Goal: Task Accomplishment & Management: Use online tool/utility

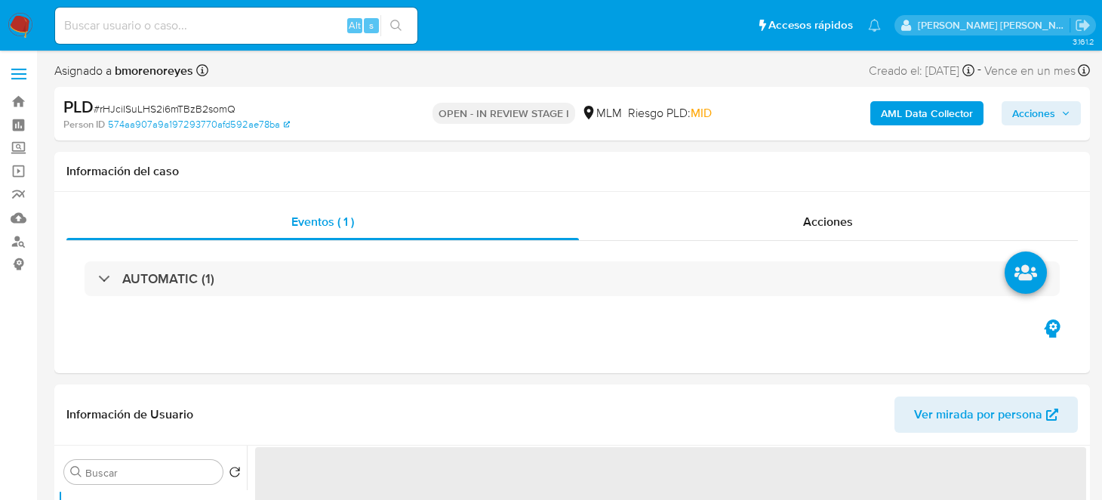
select select "10"
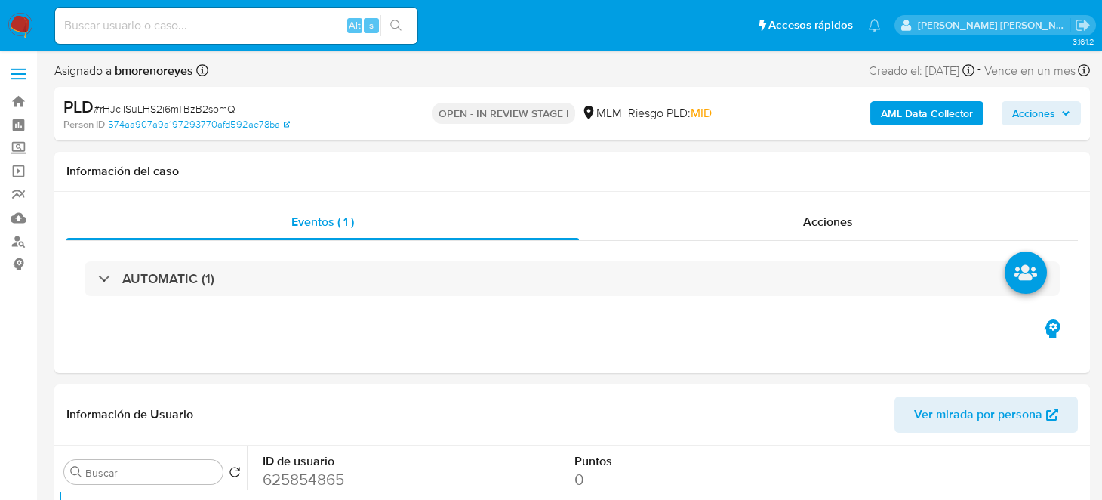
click at [17, 15] on img at bounding box center [21, 26] width 26 height 26
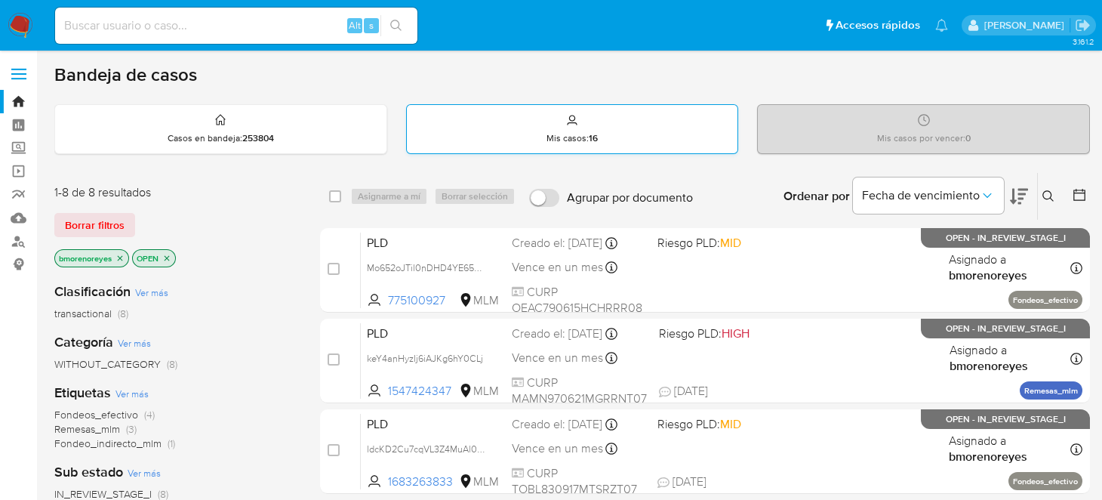
click at [606, 123] on div "Mis casos : 16" at bounding box center [572, 129] width 331 height 48
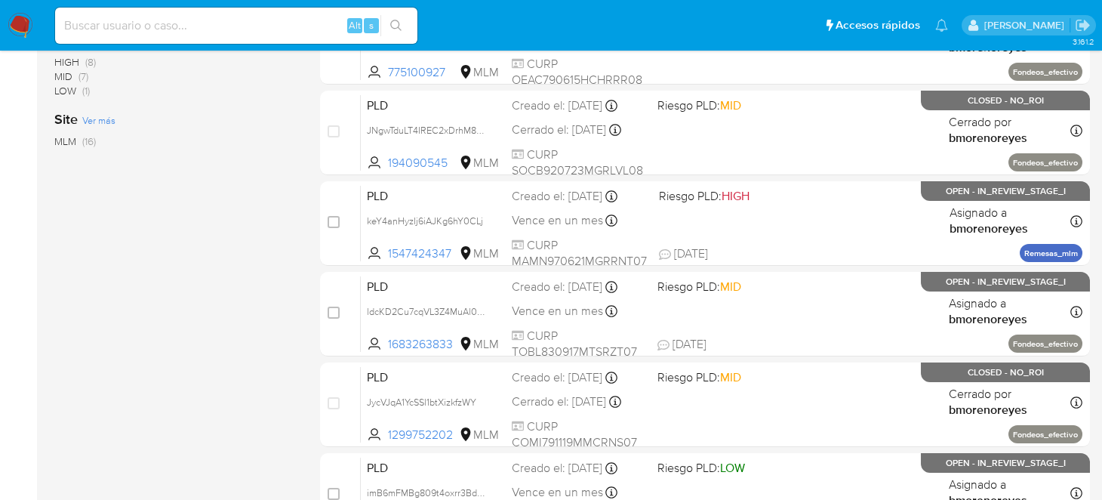
scroll to position [680, 0]
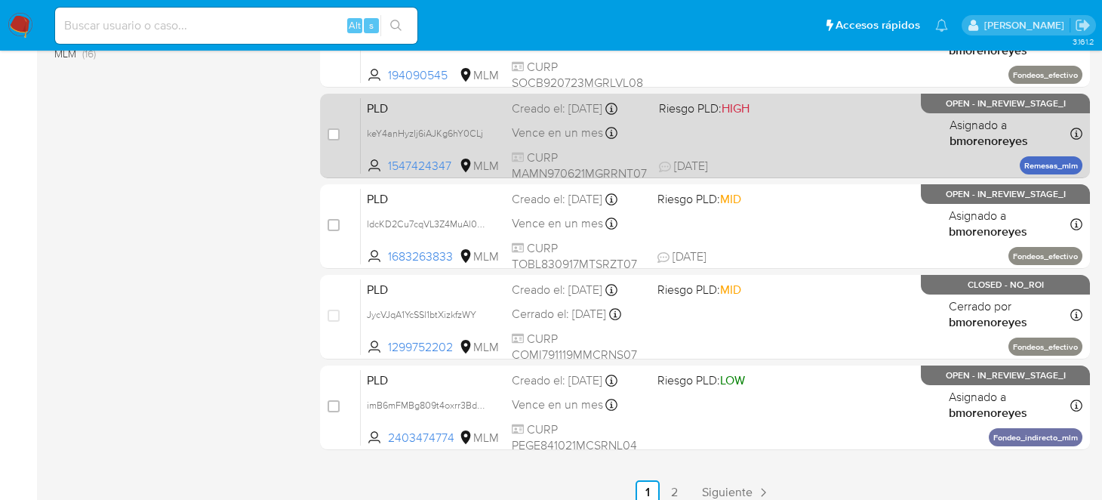
click at [824, 133] on div "PLD keY4anHyzIj6iAJKg6hY0CLj 1547424347 MLM Riesgo PLD: HIGH Creado el: 12/09/2…" at bounding box center [722, 135] width 722 height 76
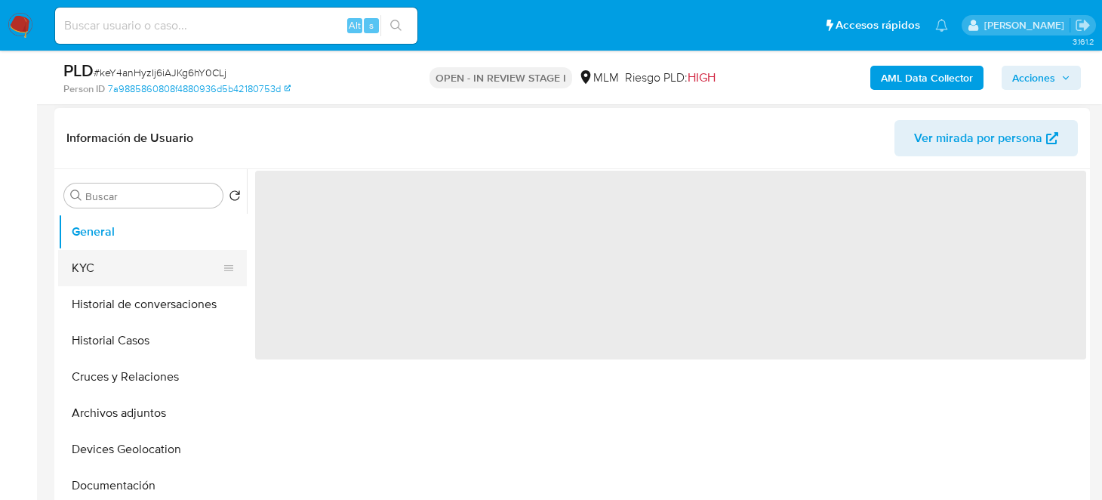
scroll to position [227, 0]
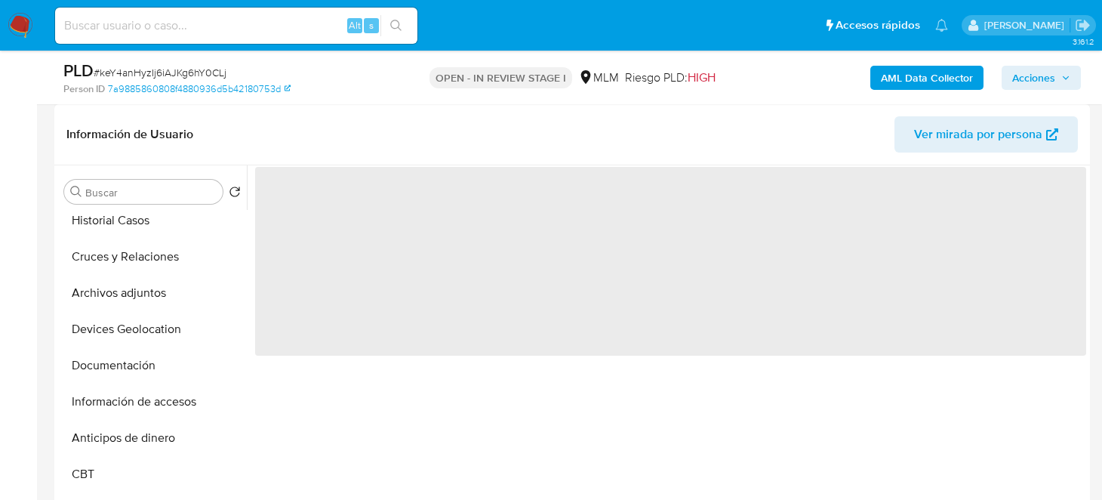
select select "10"
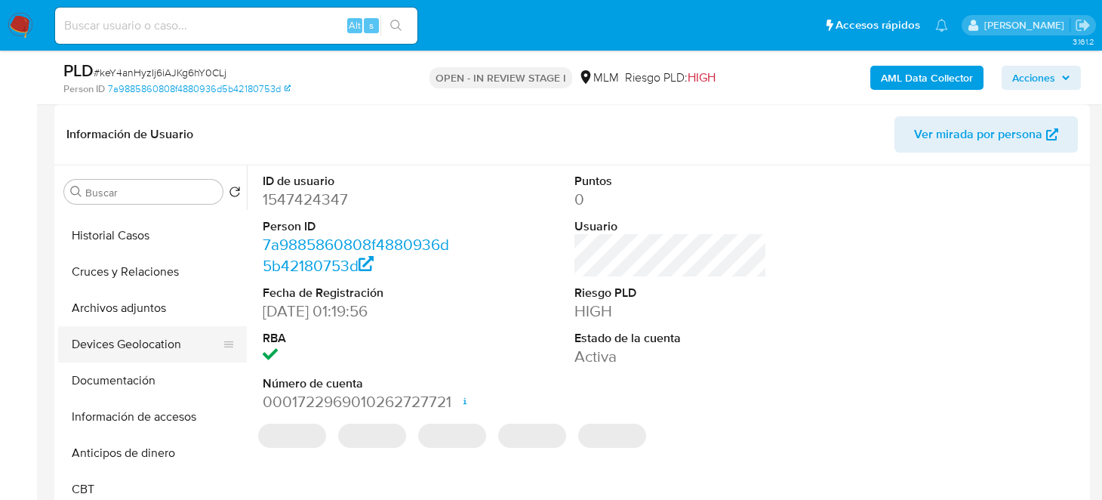
scroll to position [75, 0]
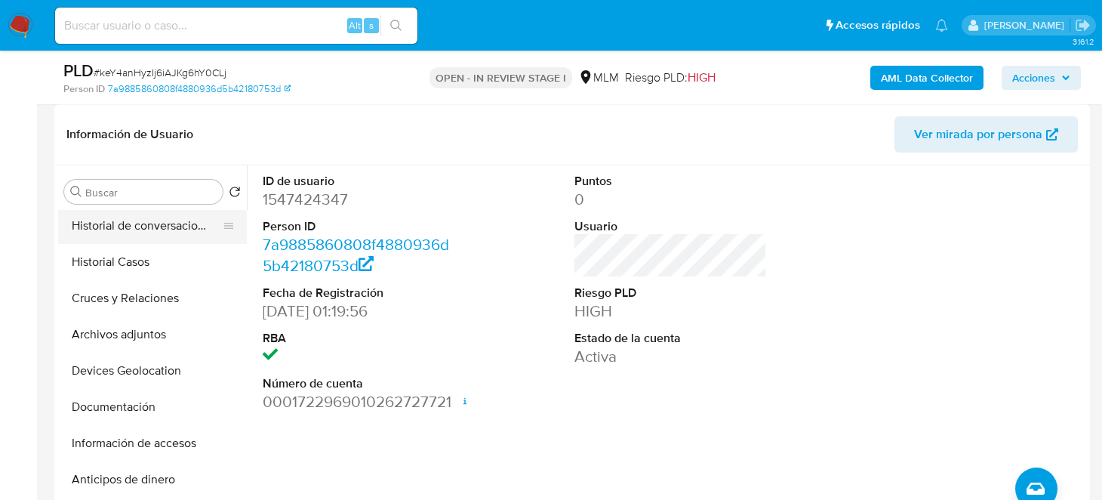
click at [168, 236] on button "Historial de conversaciones" at bounding box center [146, 226] width 177 height 36
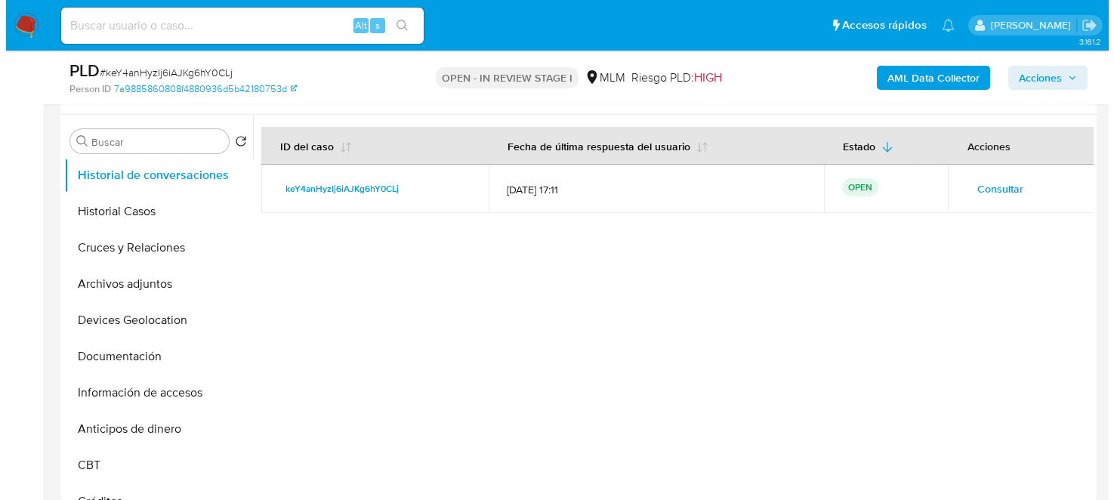
scroll to position [302, 0]
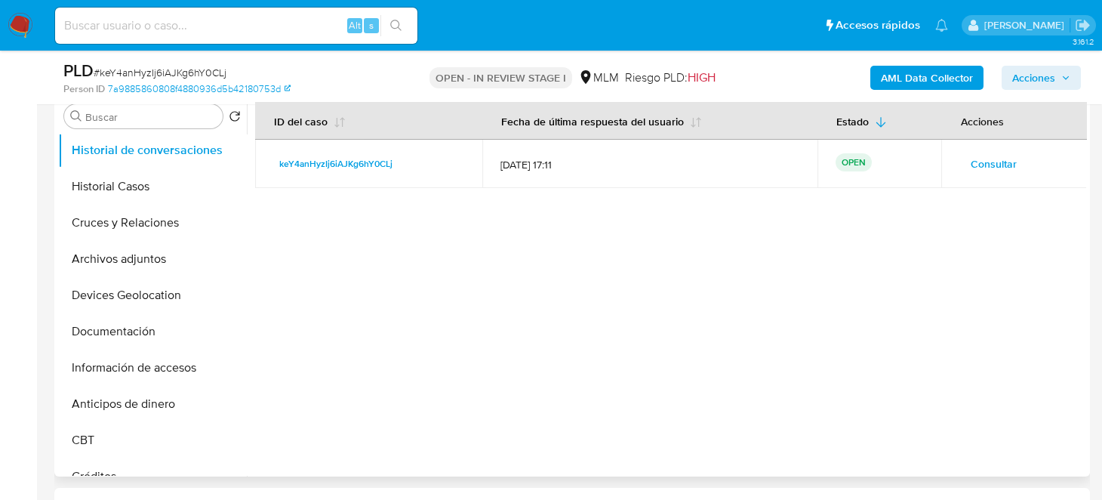
click at [852, 160] on p "OPEN" at bounding box center [854, 162] width 36 height 18
click at [996, 163] on span "Consultar" at bounding box center [993, 163] width 46 height 21
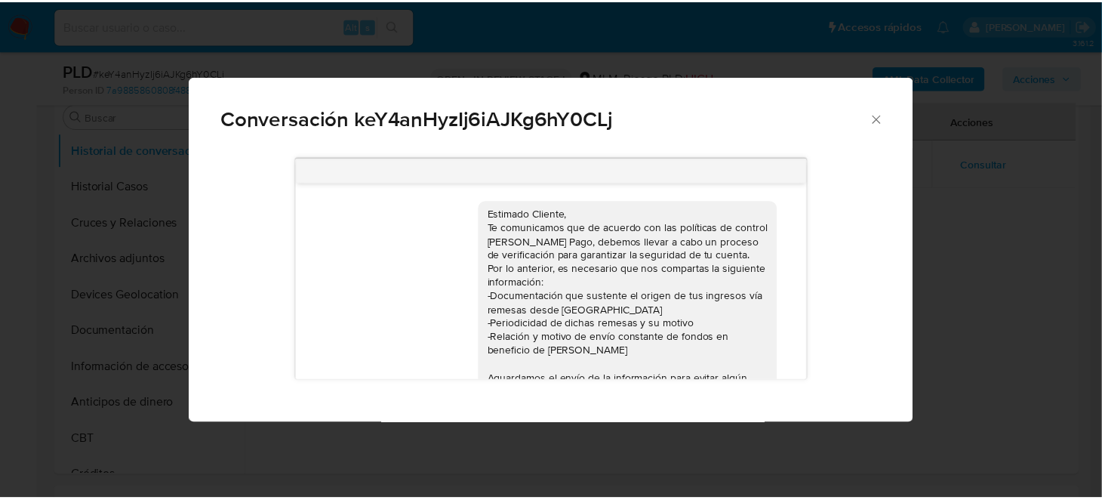
scroll to position [939, 0]
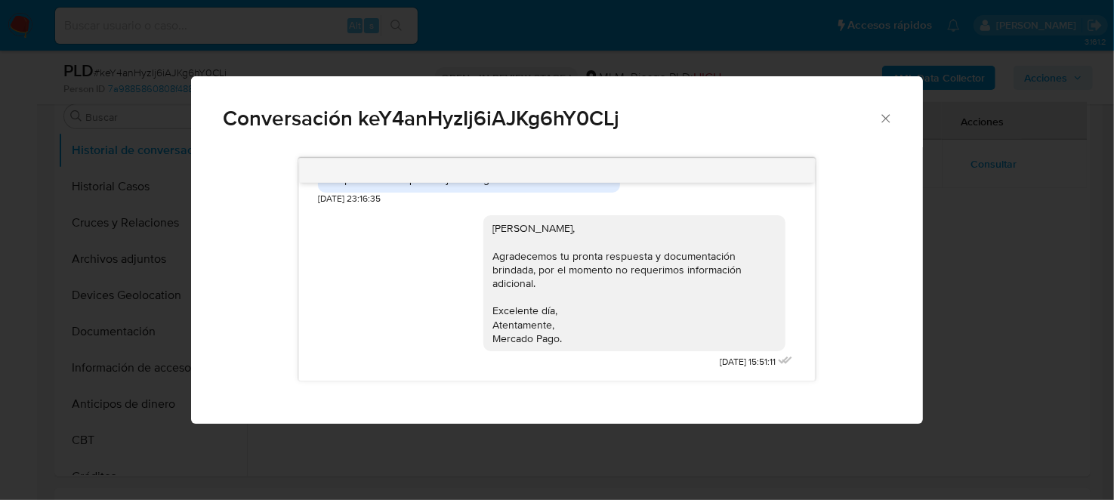
click at [925, 279] on div "Conversación keY4anHyzIj6iAJKg6hY0CLj Estimado Cliente, Te comunicamos que de a…" at bounding box center [557, 250] width 1114 height 500
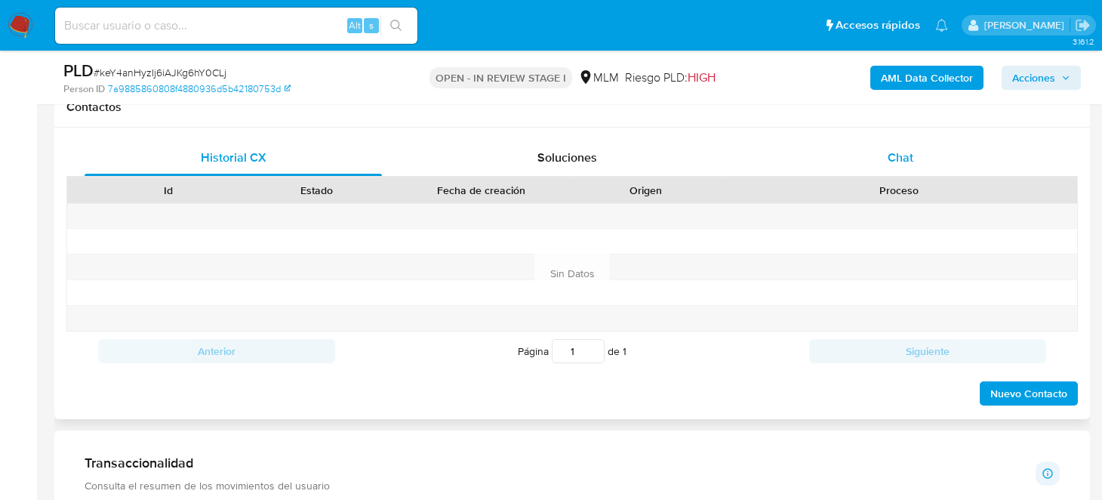
scroll to position [680, 0]
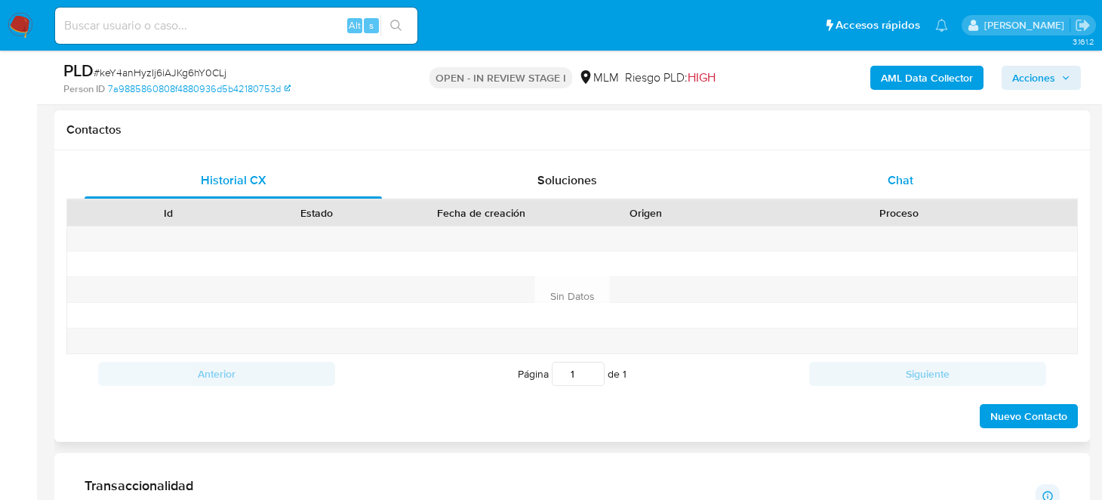
click at [914, 173] on div "Chat" at bounding box center [901, 180] width 298 height 36
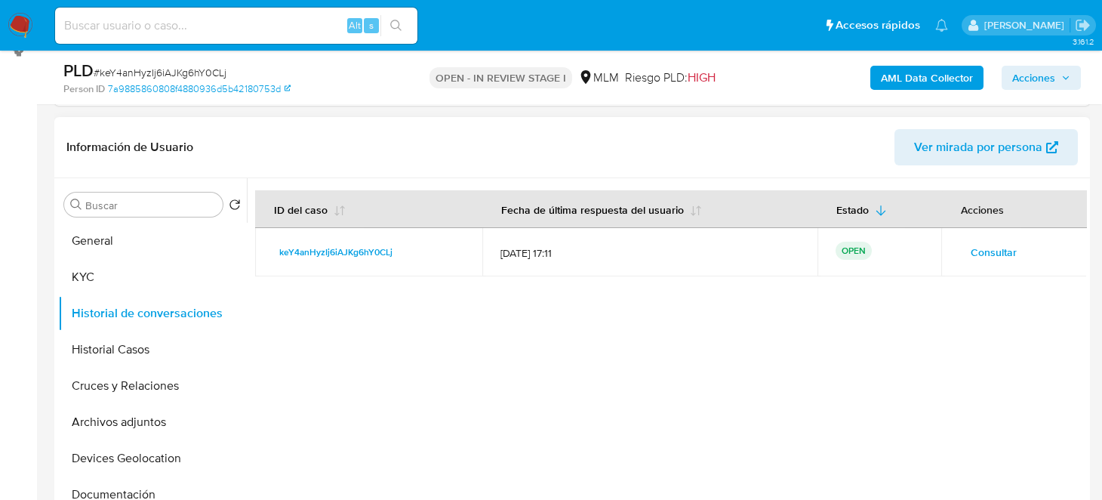
scroll to position [150, 0]
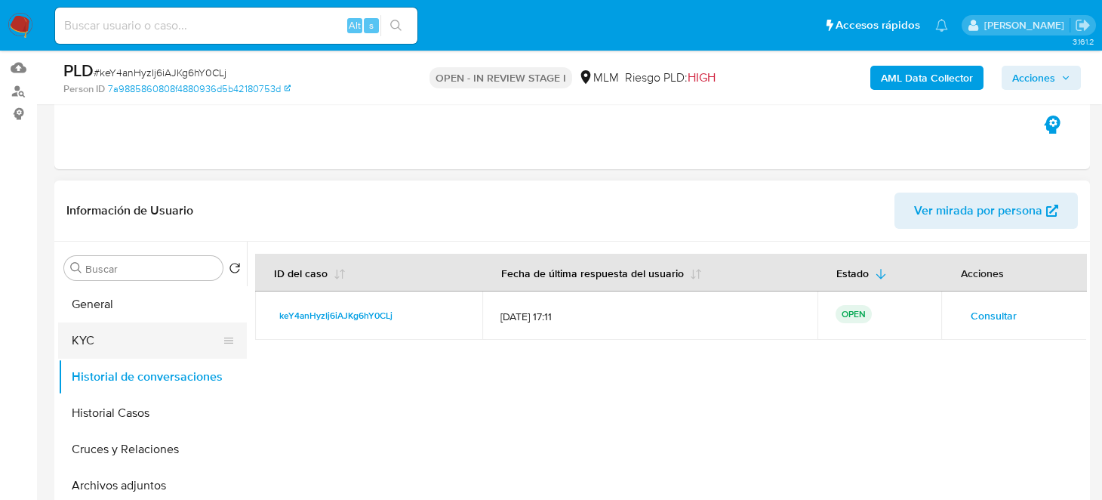
click at [140, 338] on button "KYC" at bounding box center [146, 340] width 177 height 36
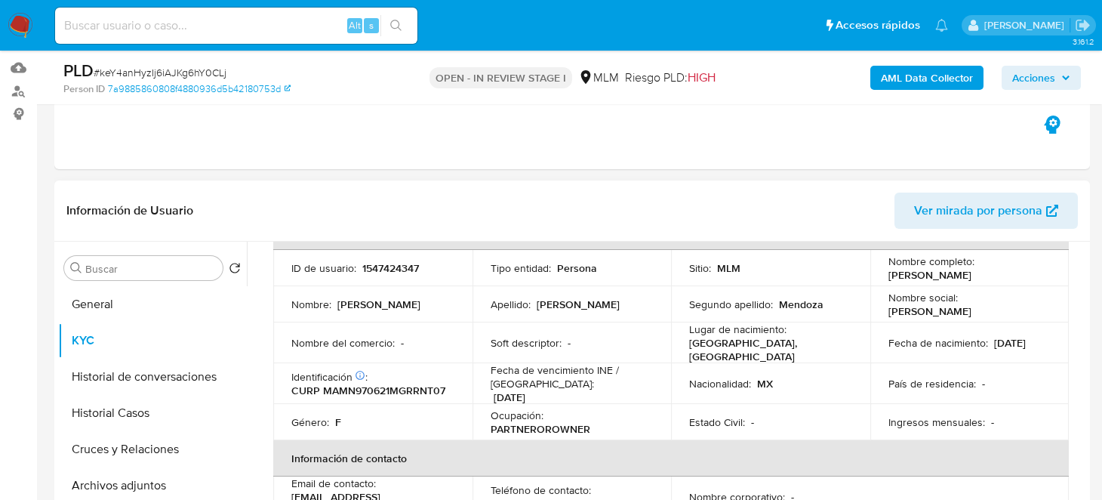
scroll to position [75, 0]
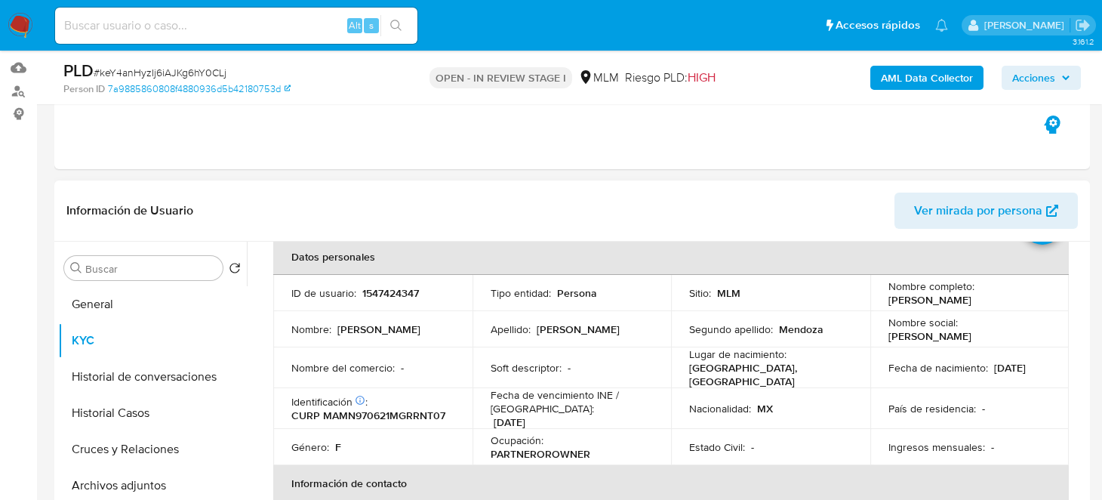
click at [379, 294] on p "1547424347" at bounding box center [390, 293] width 57 height 14
copy p "1547424347"
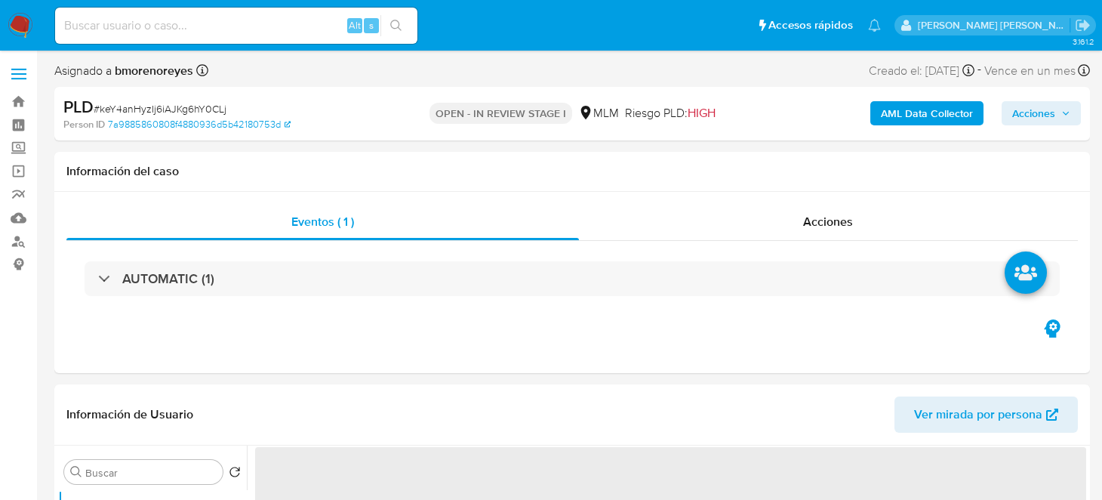
select select "10"
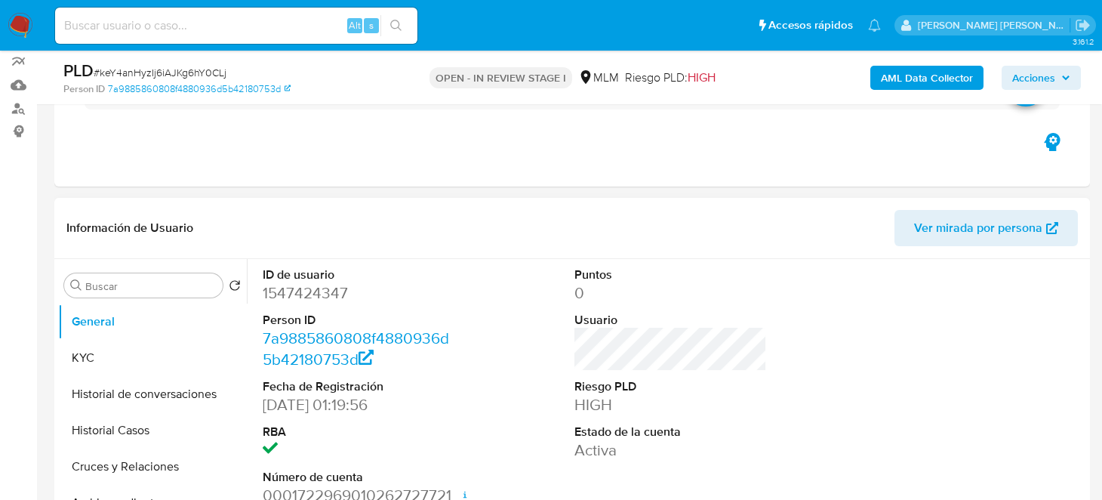
scroll to position [377, 0]
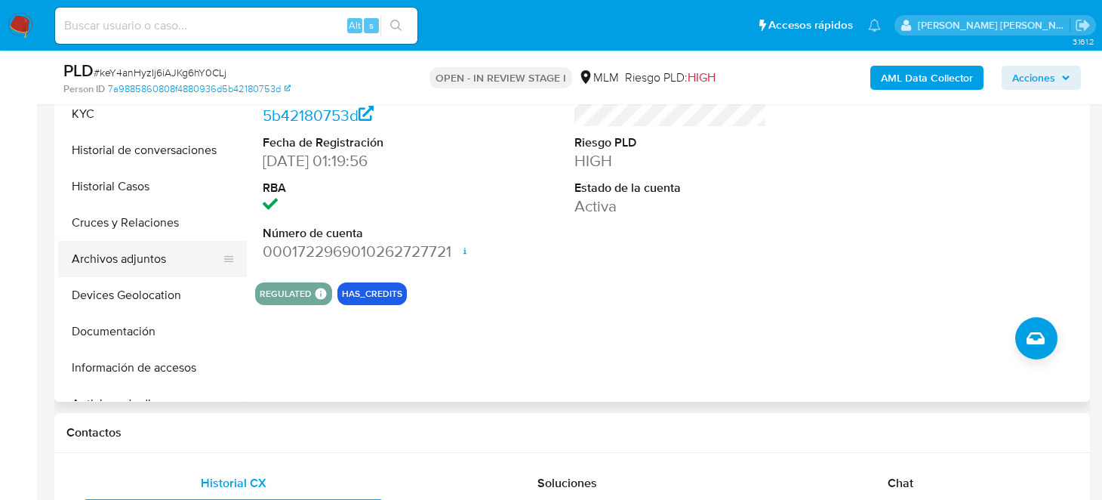
drag, startPoint x: 141, startPoint y: 251, endPoint x: 165, endPoint y: 269, distance: 29.6
click at [140, 251] on button "Archivos adjuntos" at bounding box center [146, 259] width 177 height 36
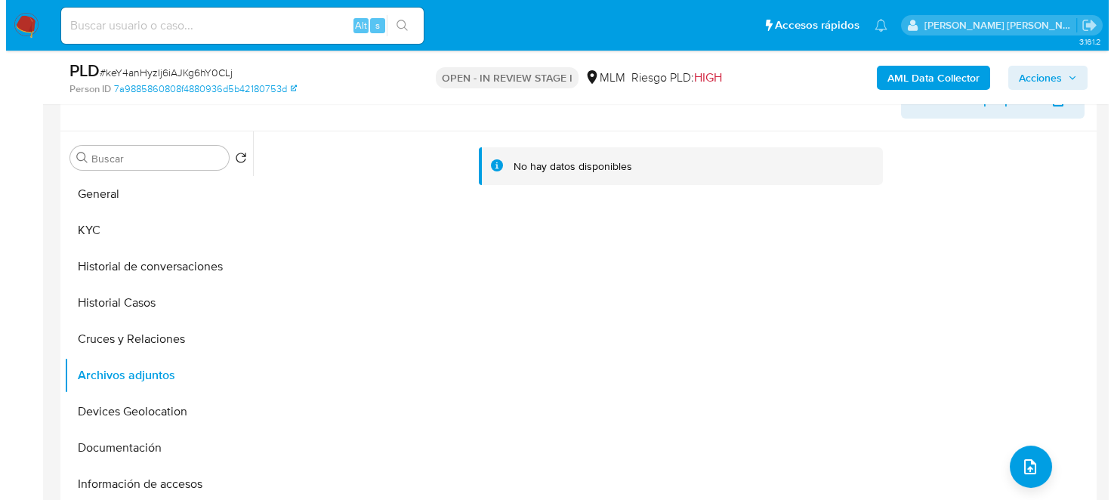
scroll to position [302, 0]
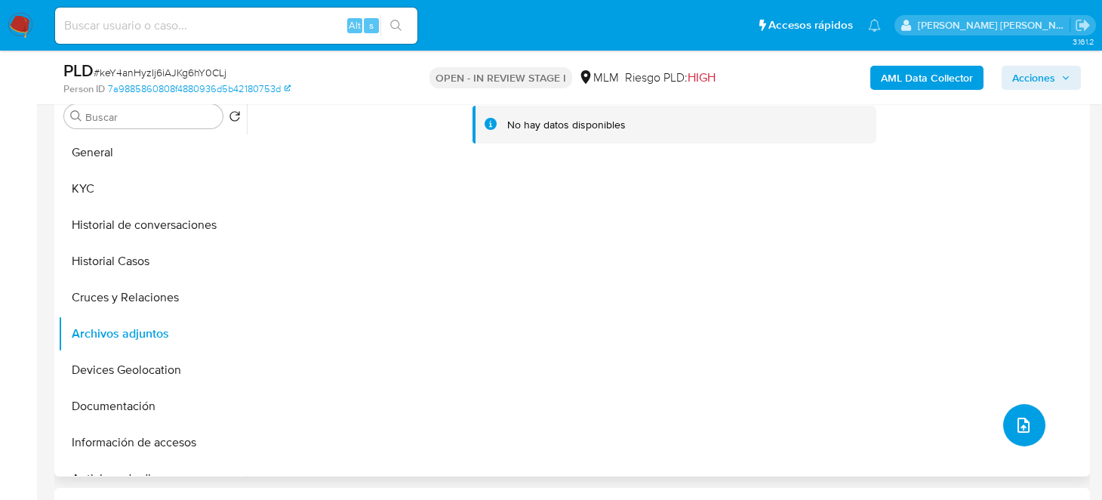
click at [1022, 412] on button "upload-file" at bounding box center [1025, 425] width 42 height 42
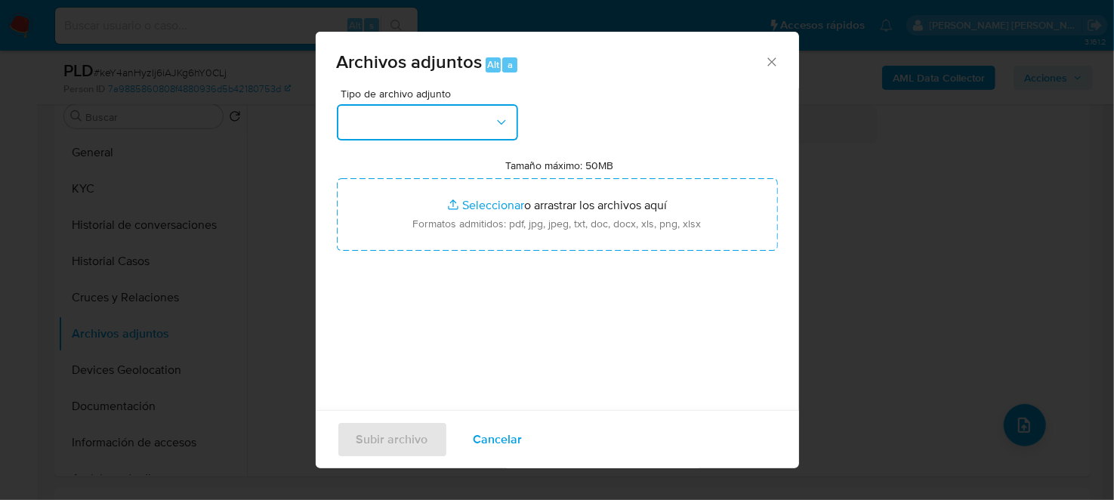
click at [452, 120] on button "button" at bounding box center [427, 122] width 181 height 36
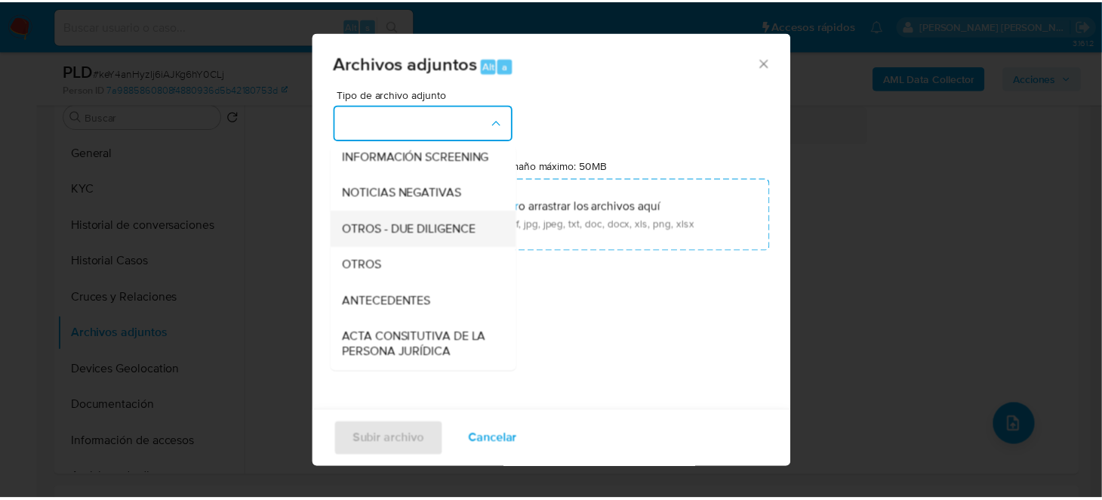
scroll to position [150, 0]
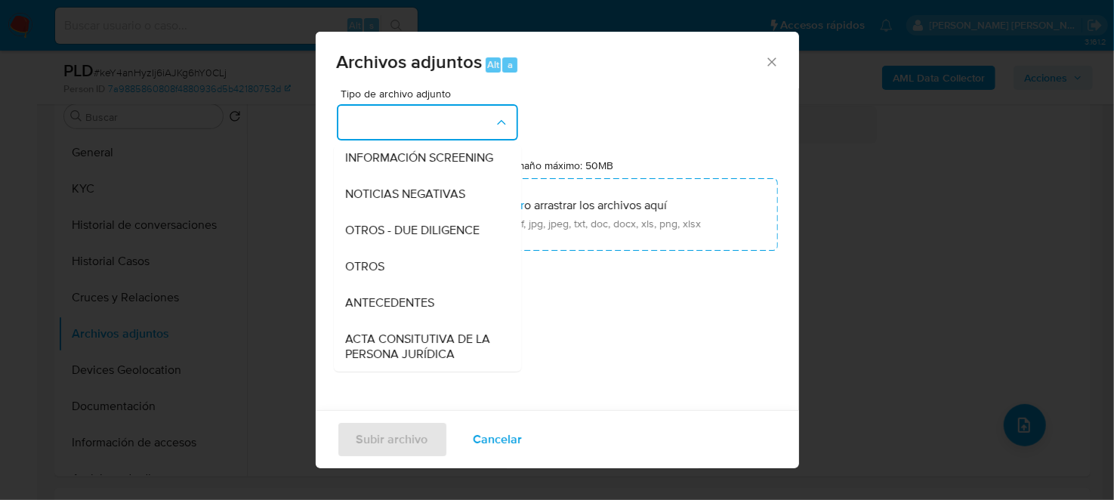
click at [369, 273] on span "OTROS" at bounding box center [365, 265] width 39 height 15
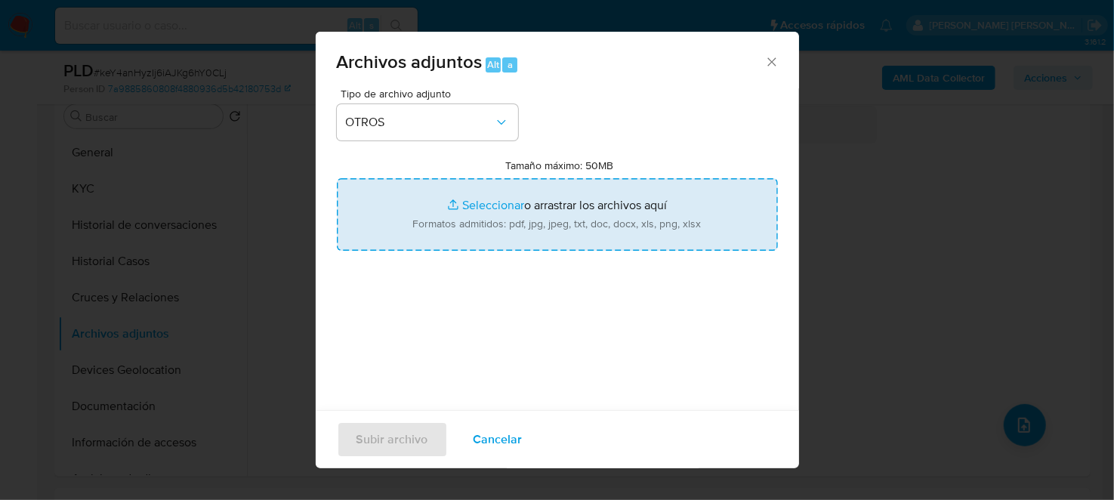
click at [644, 211] on input "Tamaño máximo: 50MB Seleccionar archivos" at bounding box center [557, 214] width 441 height 72
type input "C:\fakepath\1547424347_NATALIA MARTINEZ MENDOZA_SEP2025.pdf"
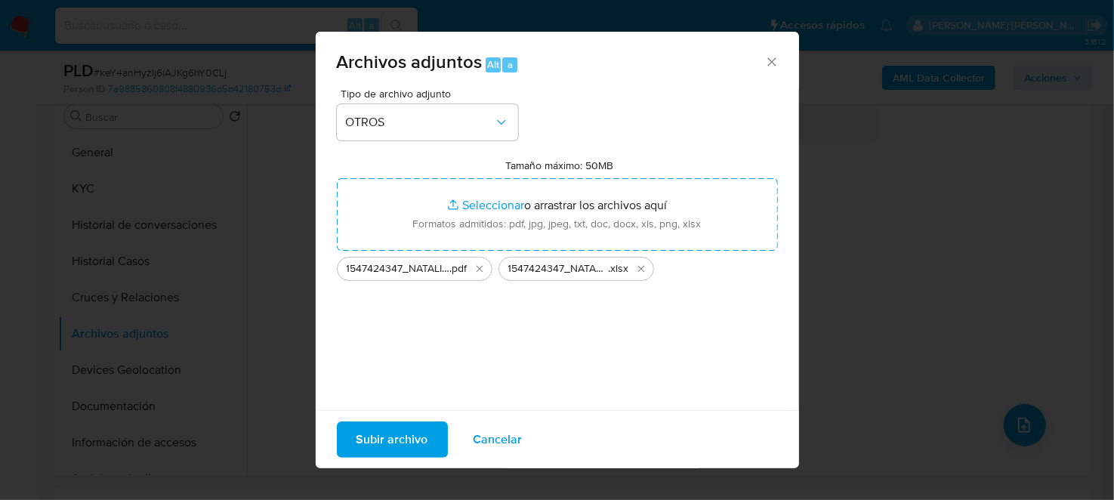
click at [405, 441] on span "Subir archivo" at bounding box center [392, 439] width 72 height 33
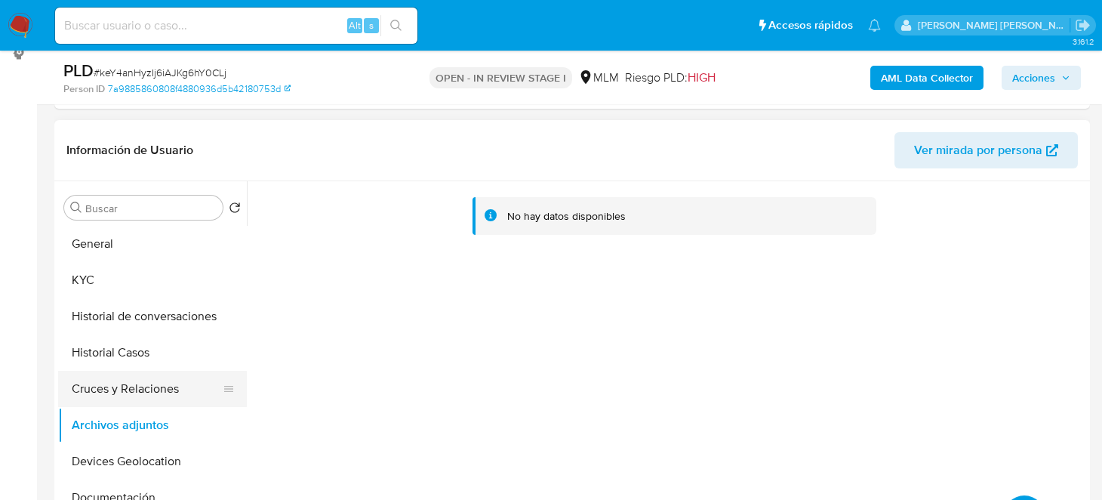
scroll to position [302, 0]
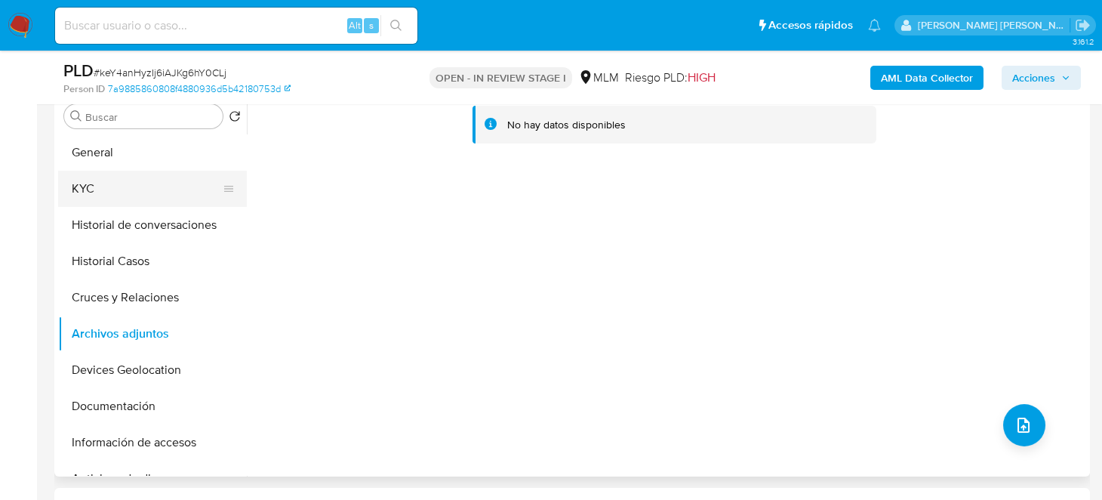
click at [115, 188] on button "KYC" at bounding box center [146, 189] width 177 height 36
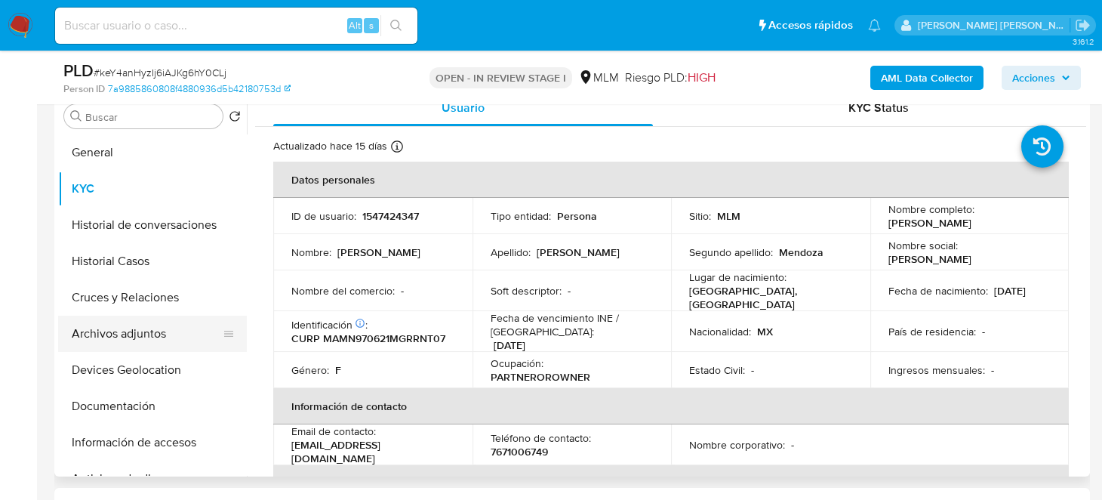
click at [152, 331] on button "Archivos adjuntos" at bounding box center [146, 334] width 177 height 36
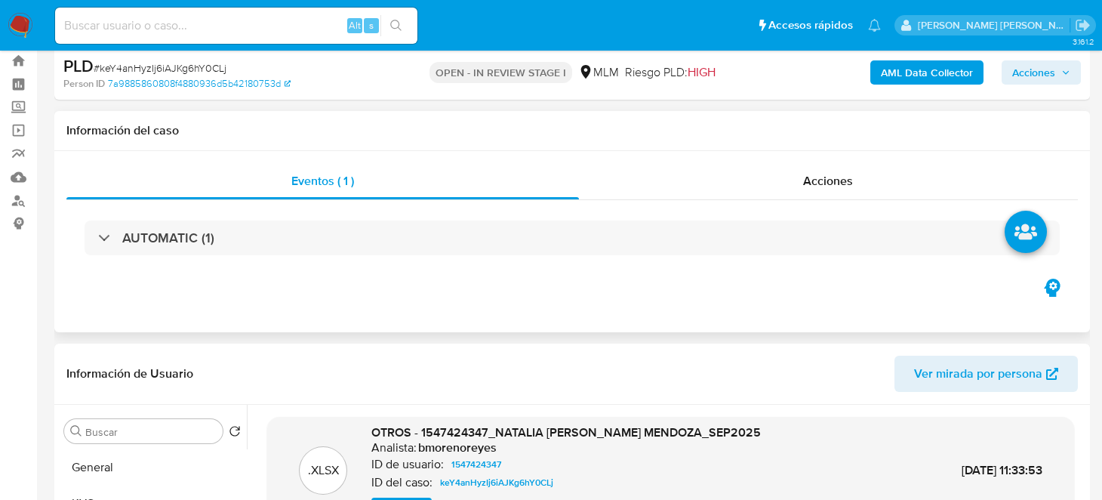
scroll to position [0, 0]
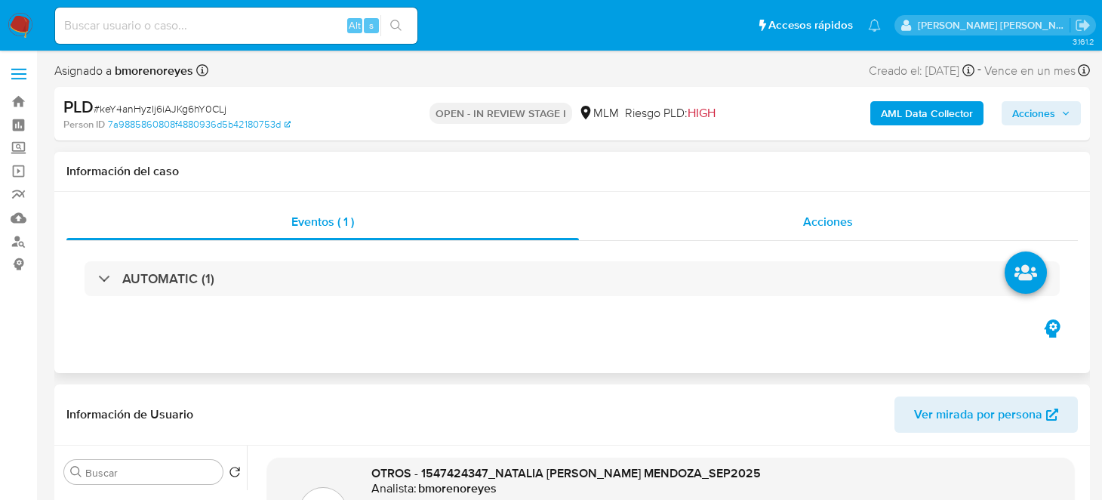
click at [800, 224] on div "Acciones" at bounding box center [829, 222] width 500 height 36
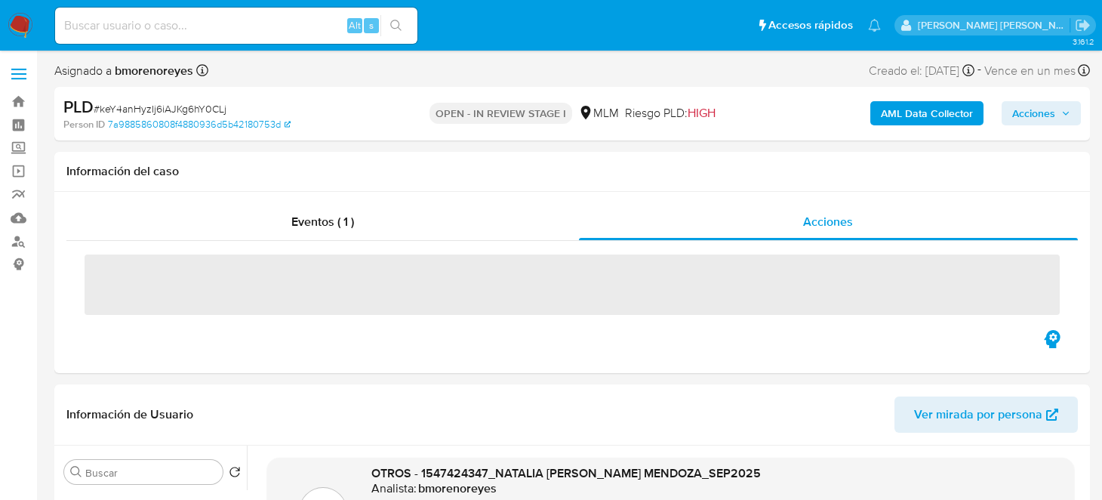
click at [1019, 109] on span "Acciones" at bounding box center [1034, 113] width 43 height 24
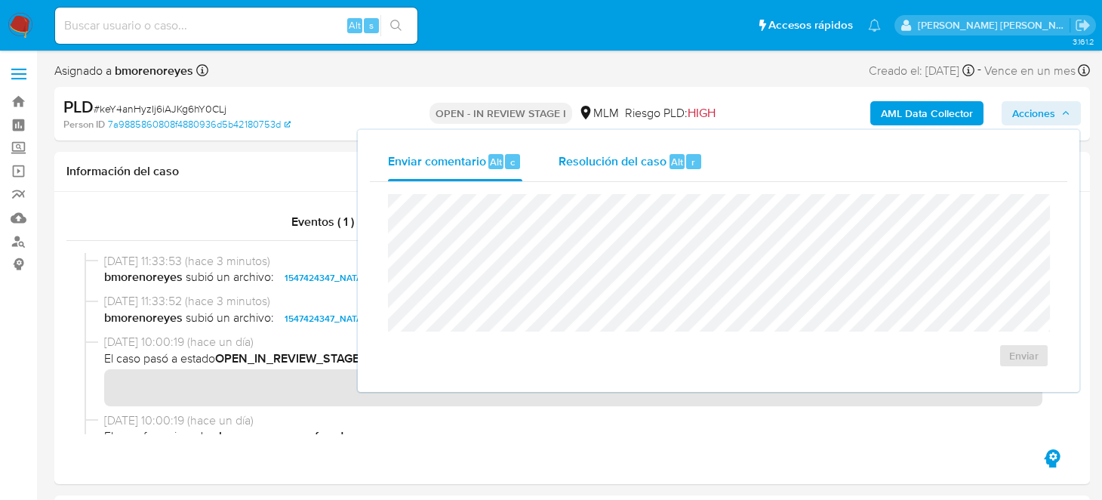
click at [671, 167] on span "Alt" at bounding box center [677, 162] width 12 height 14
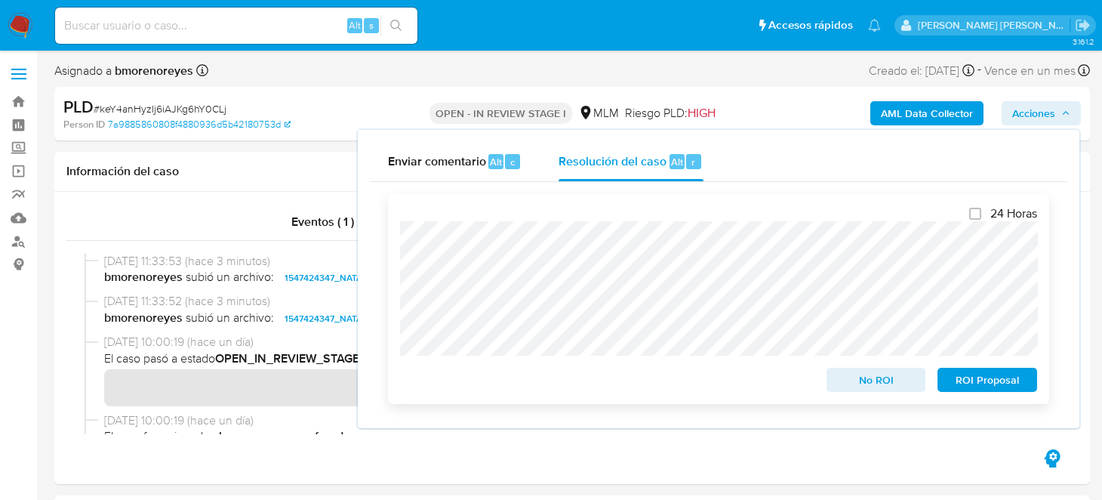
click at [877, 384] on span "No ROI" at bounding box center [876, 379] width 79 height 21
click at [344, 164] on h1 "Información del caso" at bounding box center [572, 171] width 1012 height 15
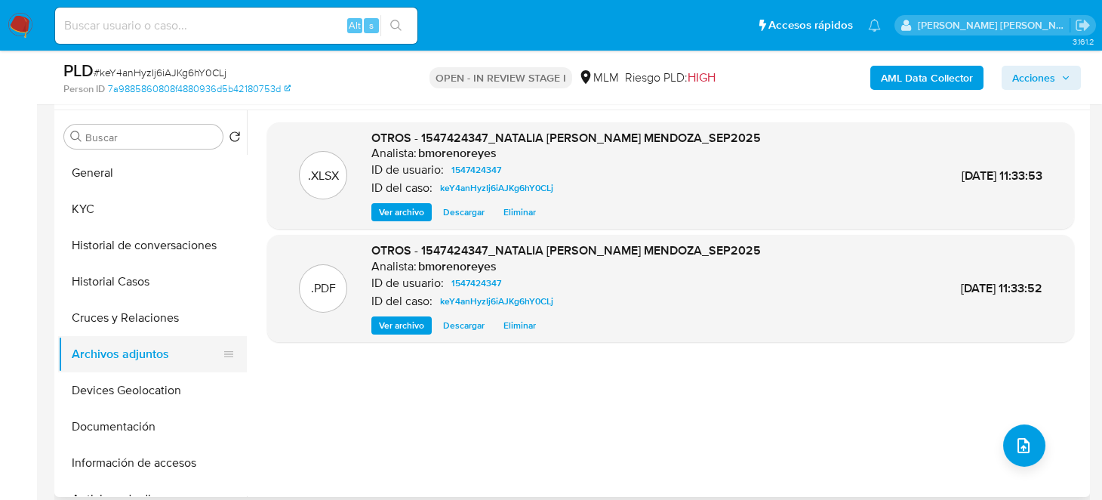
scroll to position [302, 0]
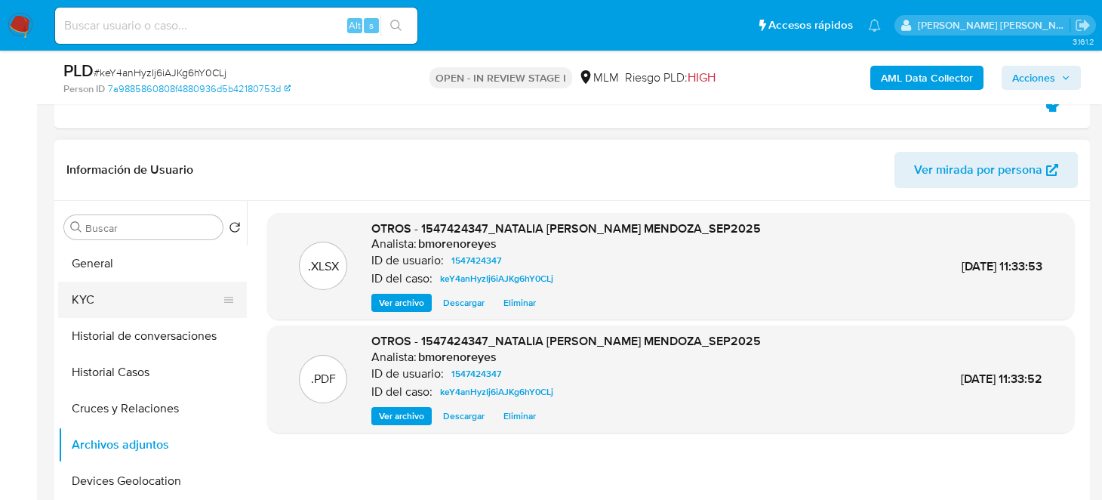
click at [109, 307] on button "KYC" at bounding box center [146, 300] width 177 height 36
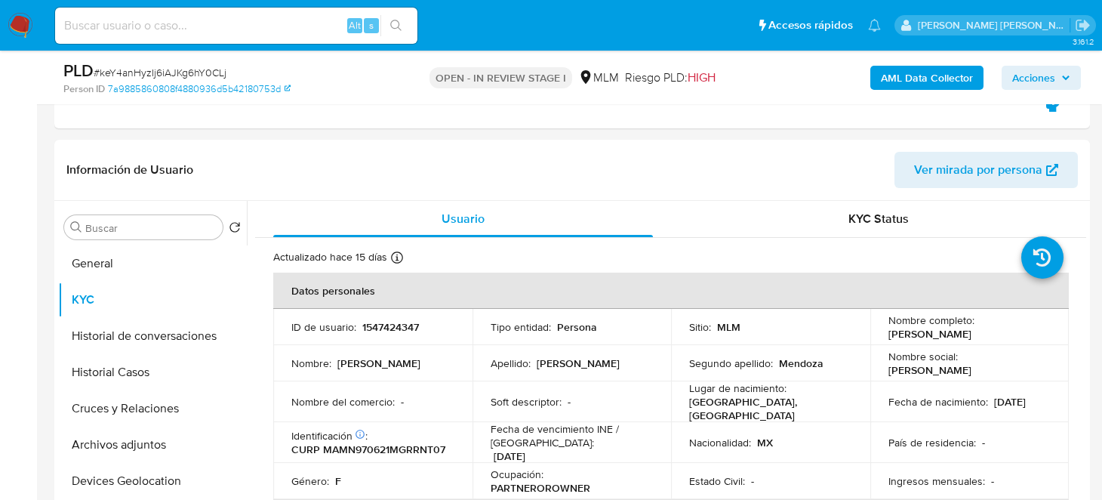
click at [8, 29] on img at bounding box center [21, 26] width 26 height 26
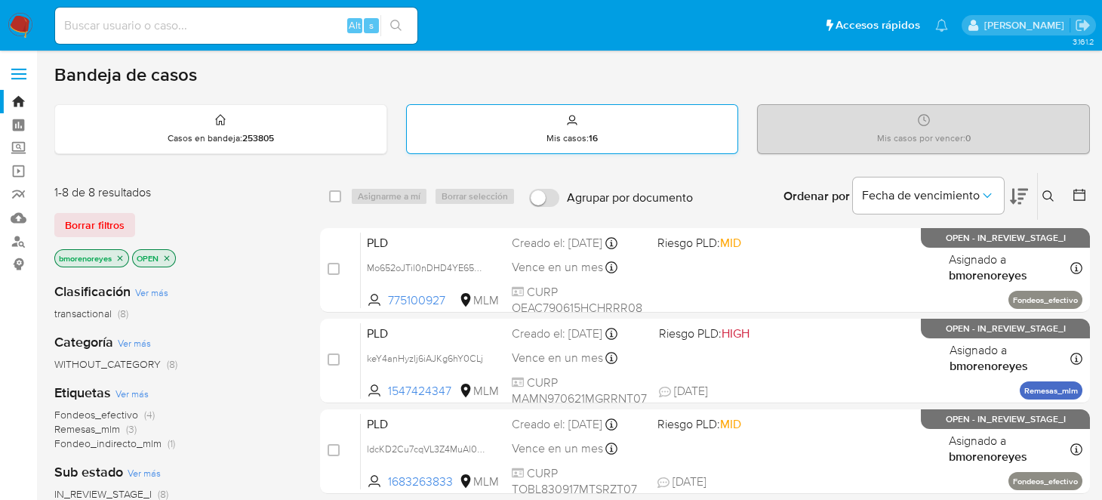
click at [597, 113] on div "Mis casos : 16" at bounding box center [572, 129] width 331 height 48
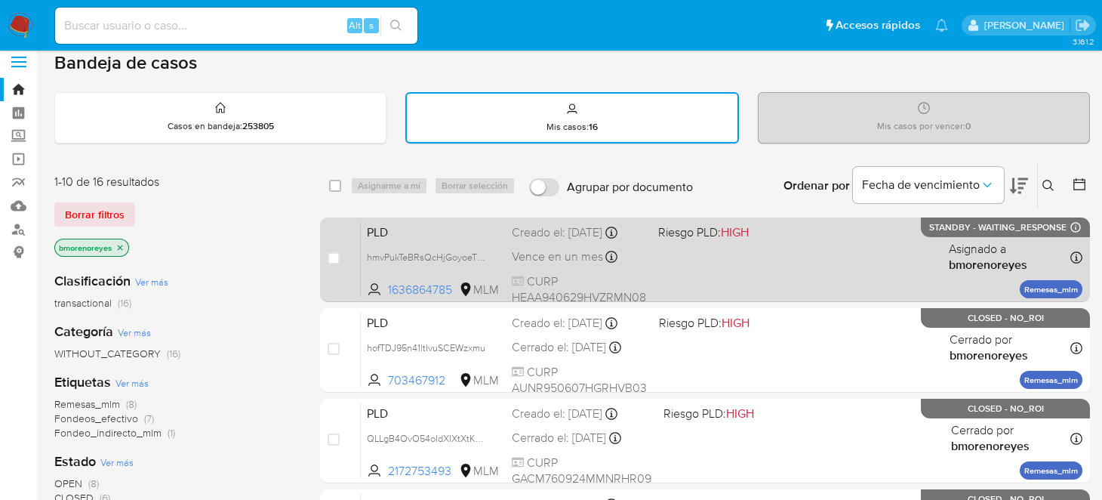
scroll to position [227, 0]
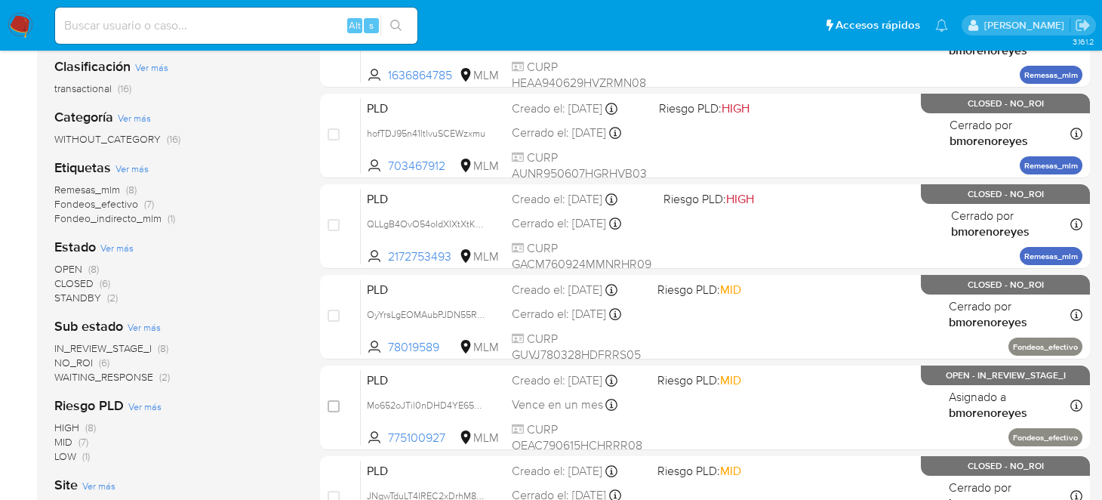
click at [78, 264] on span "OPEN" at bounding box center [68, 268] width 28 height 15
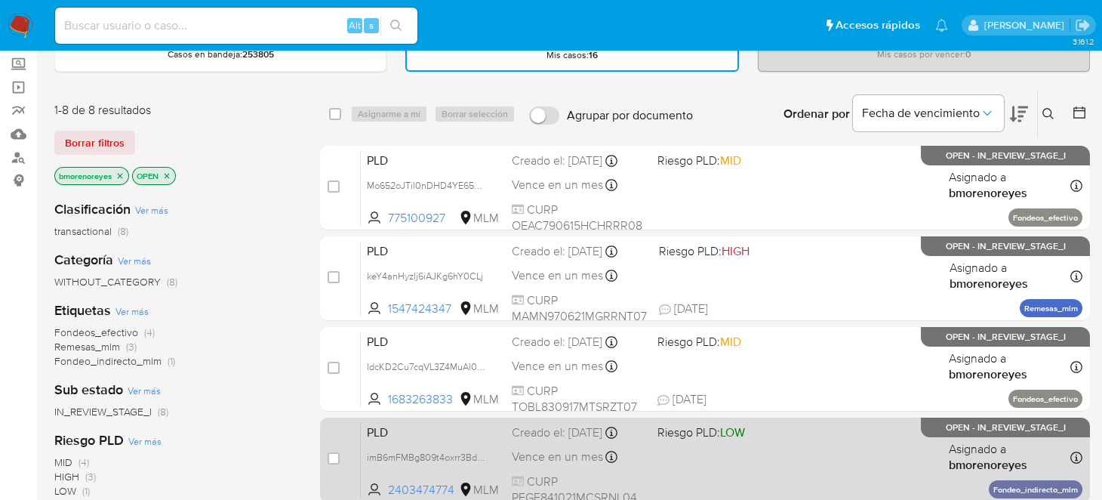
scroll to position [75, 0]
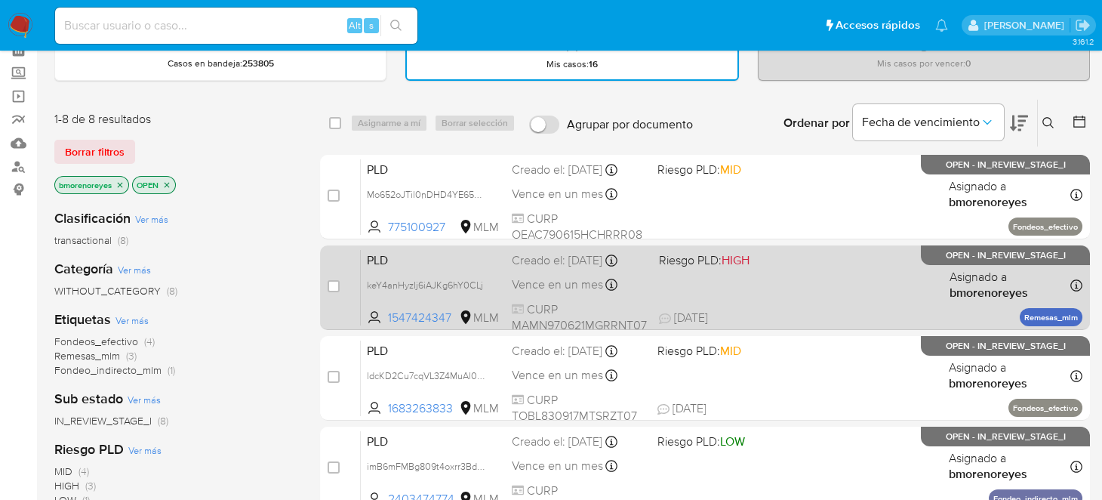
click at [800, 296] on div "PLD keY4anHyzIj6iAJKg6hY0CLj 1547424347 MLM Riesgo PLD: HIGH Creado el: 12/09/2…" at bounding box center [722, 287] width 722 height 76
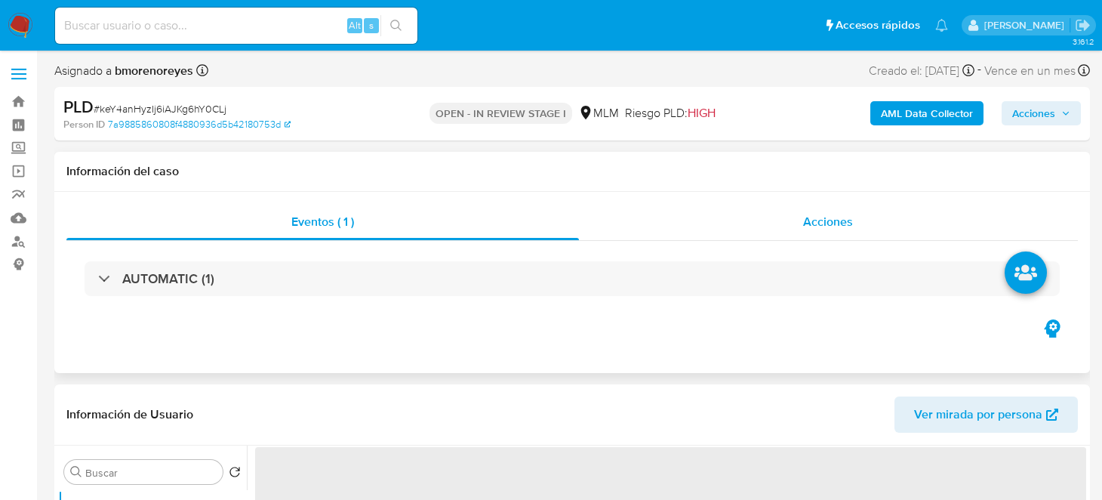
click at [807, 211] on div "Acciones" at bounding box center [829, 222] width 500 height 36
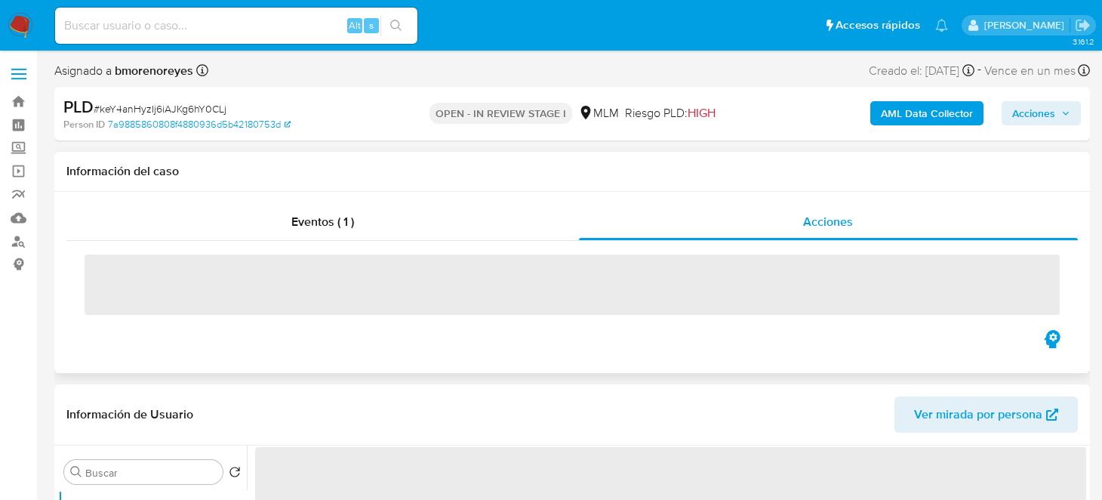
select select "10"
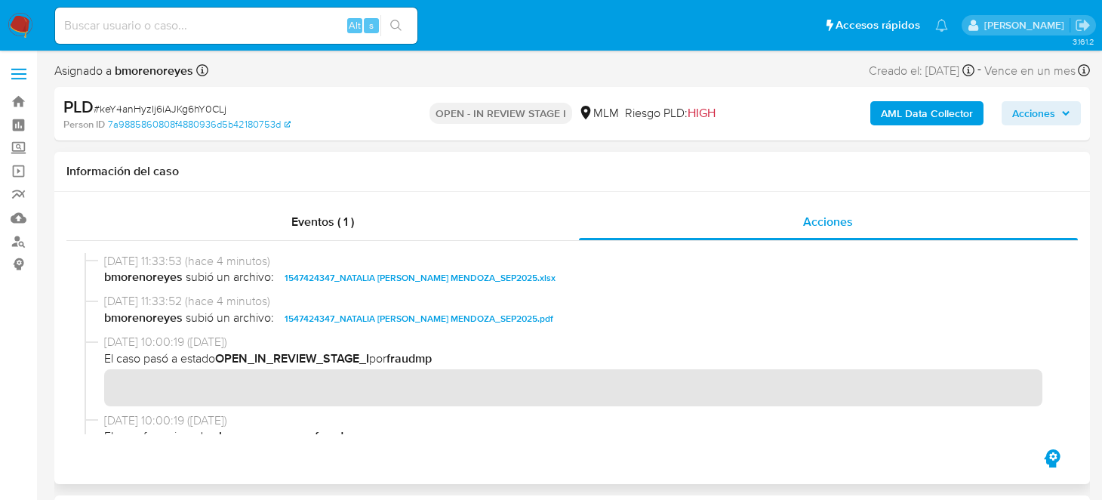
click at [1008, 111] on button "Acciones" at bounding box center [1041, 113] width 79 height 24
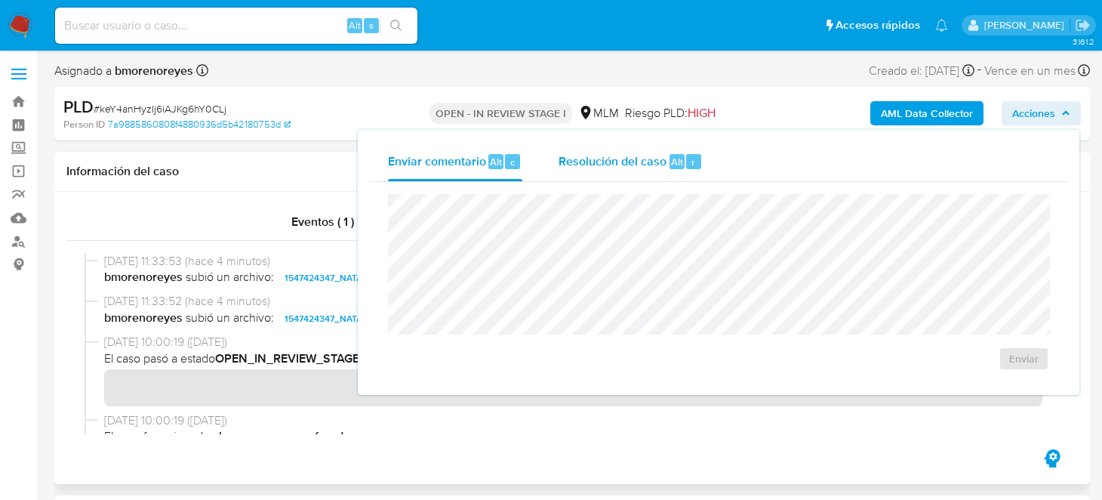
click at [614, 154] on span "Resolución del caso" at bounding box center [613, 161] width 108 height 17
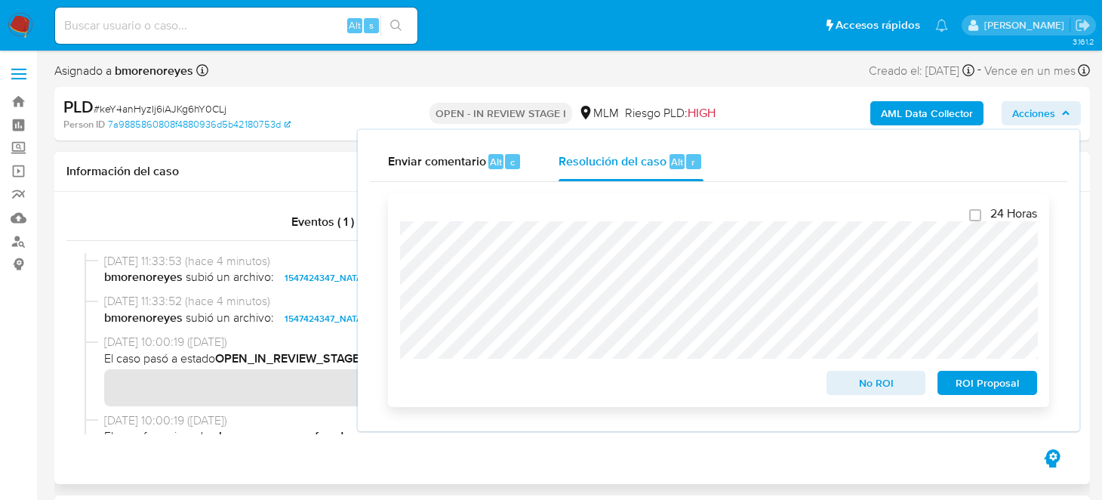
click at [837, 381] on span "No ROI" at bounding box center [876, 382] width 79 height 21
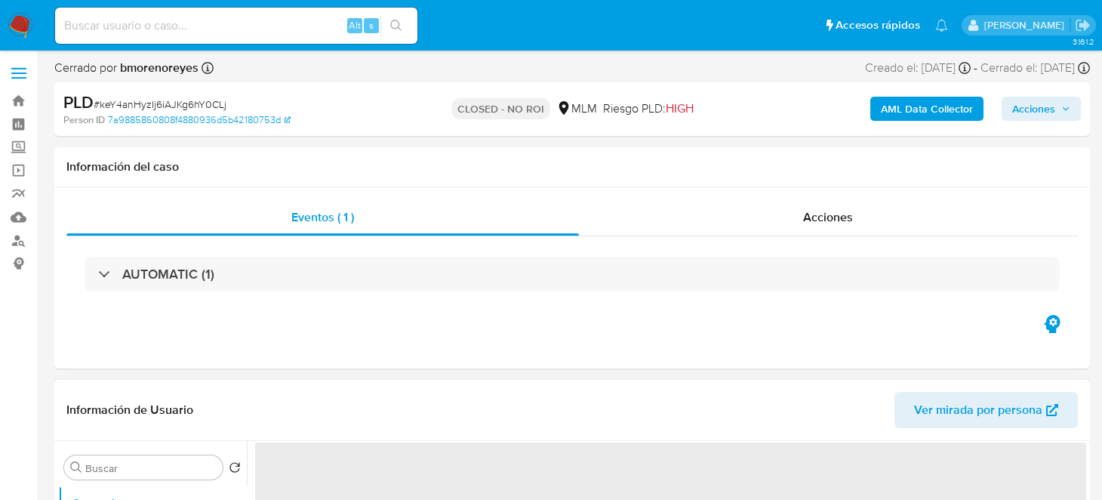
select select "10"
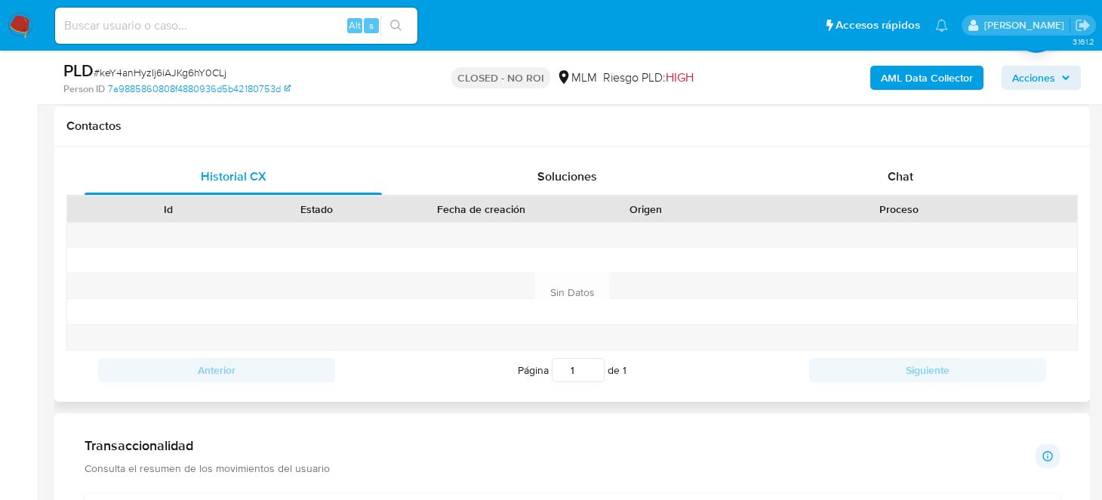
scroll to position [528, 0]
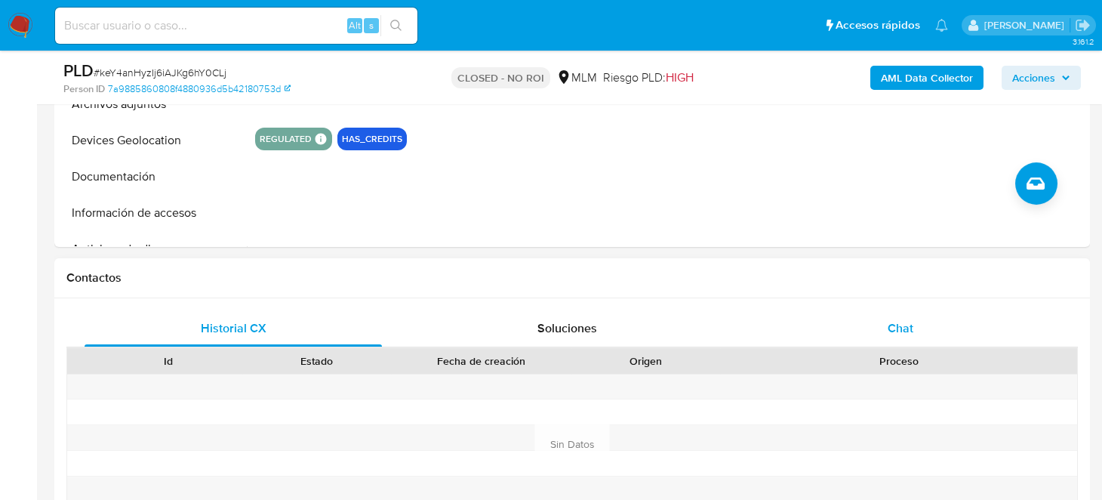
click at [902, 313] on div "Chat" at bounding box center [901, 328] width 298 height 36
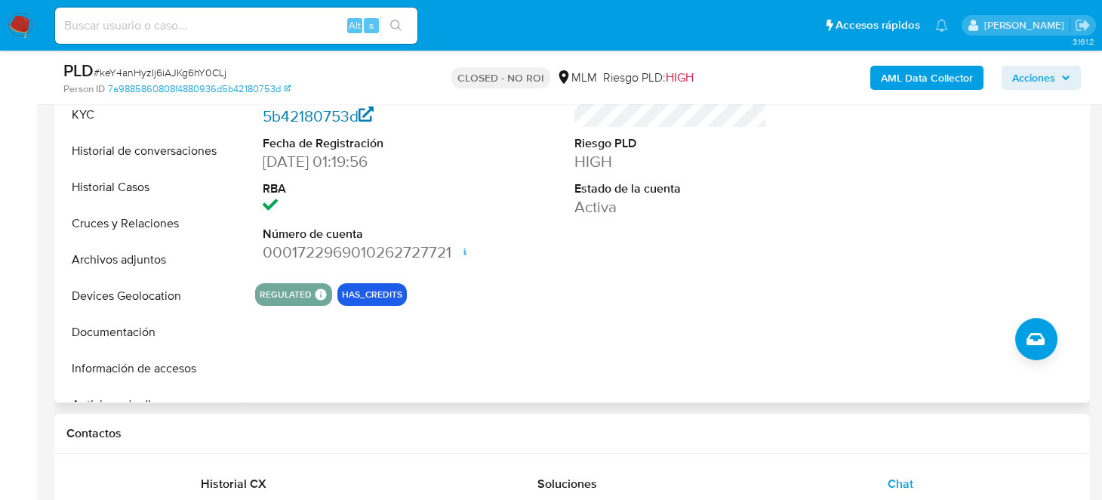
scroll to position [227, 0]
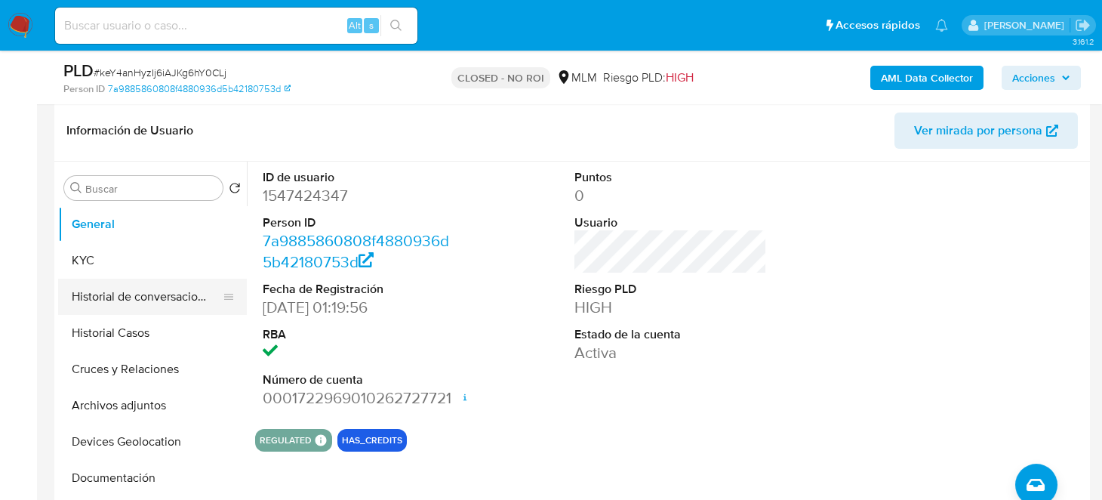
drag, startPoint x: 132, startPoint y: 293, endPoint x: 169, endPoint y: 293, distance: 37.0
click at [132, 293] on button "Historial de conversaciones" at bounding box center [146, 297] width 177 height 36
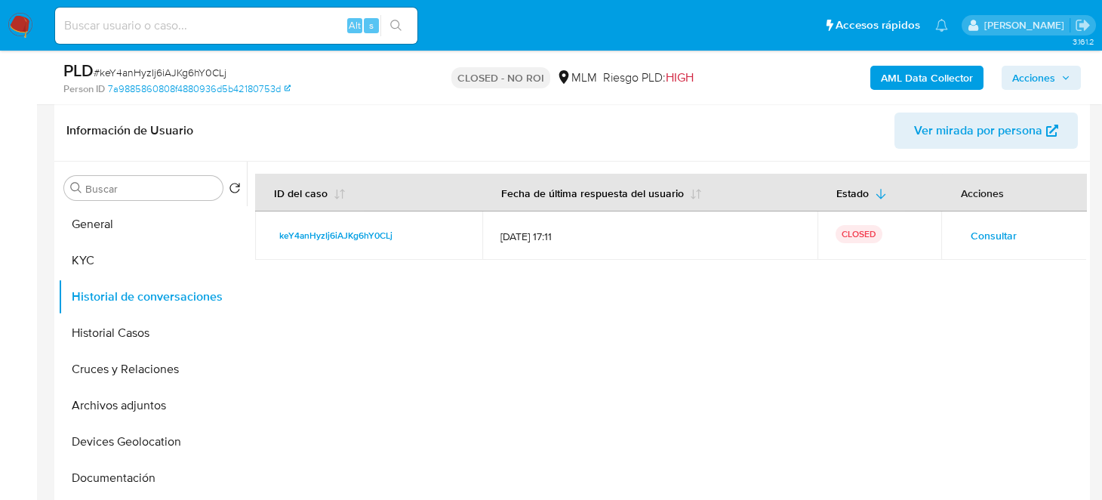
click at [12, 28] on img at bounding box center [21, 26] width 26 height 26
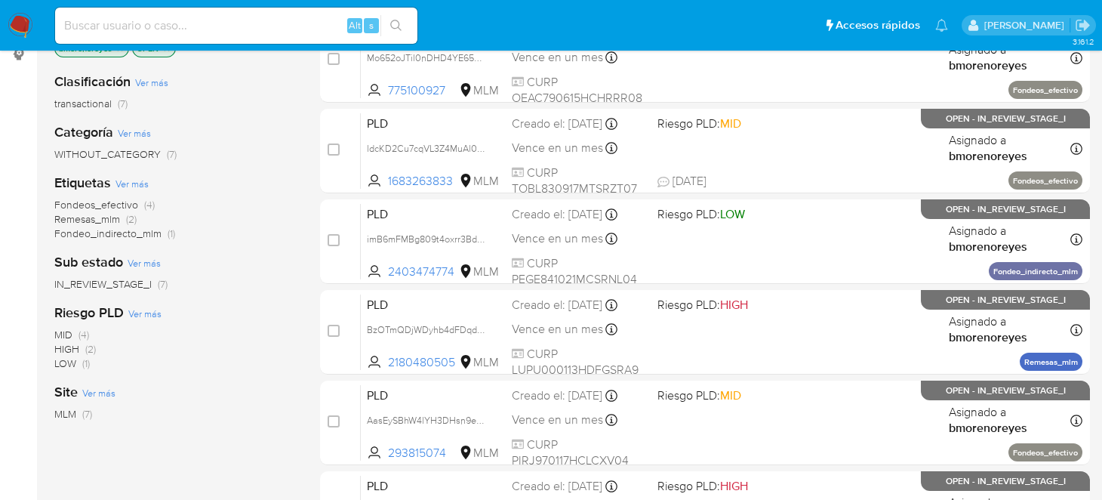
scroll to position [75, 0]
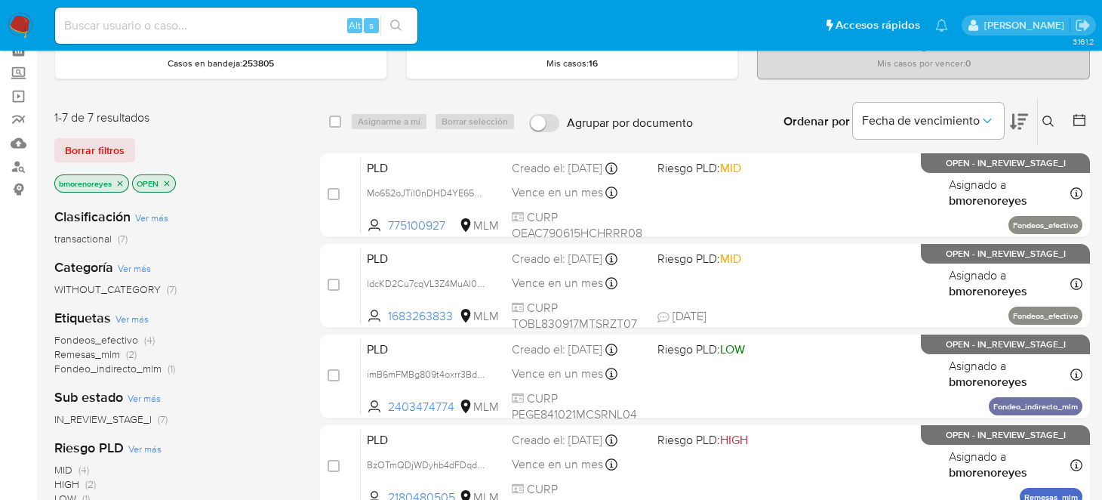
click at [172, 178] on p "OPEN" at bounding box center [154, 183] width 42 height 17
click at [163, 183] on icon "close-filter" at bounding box center [166, 183] width 9 height 9
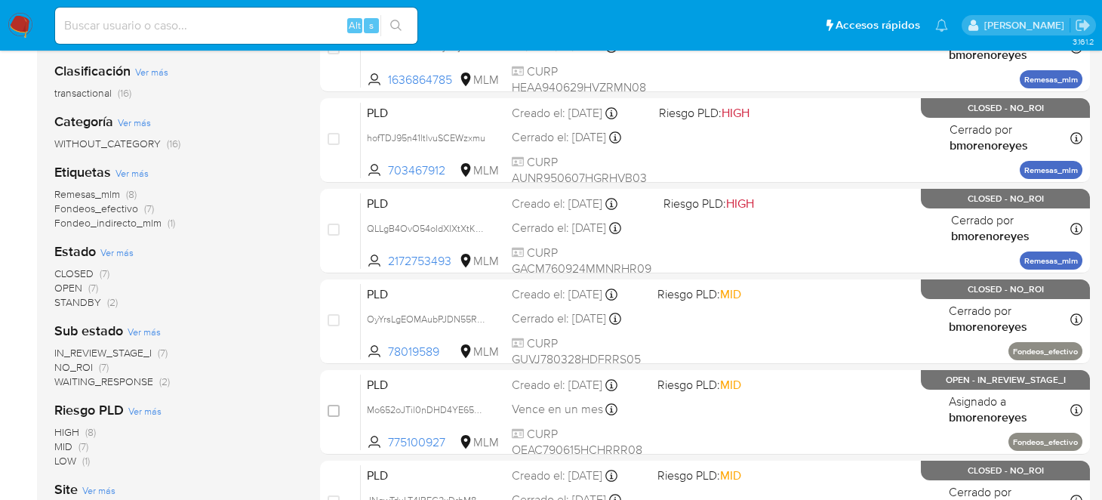
scroll to position [217, 0]
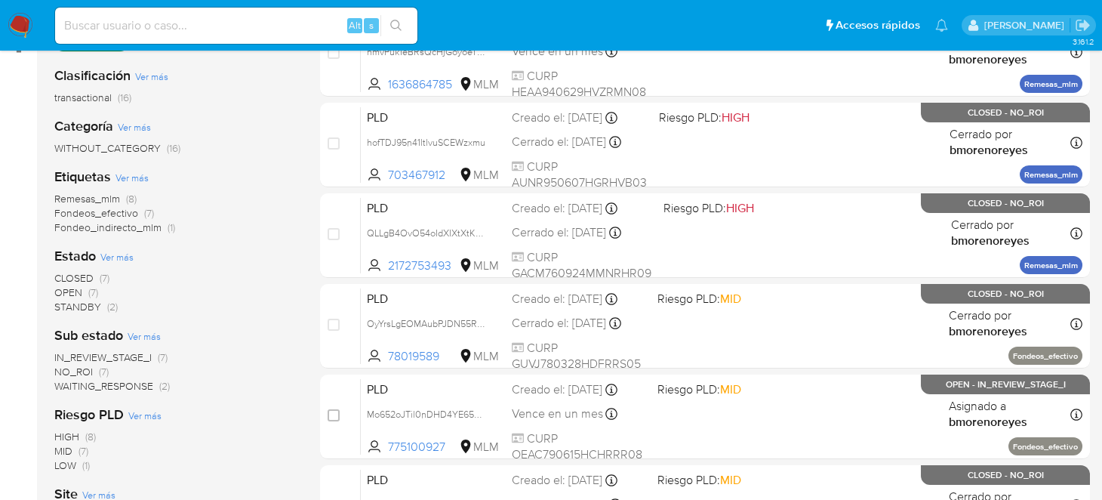
click at [79, 305] on span "STANDBY" at bounding box center [77, 306] width 47 height 15
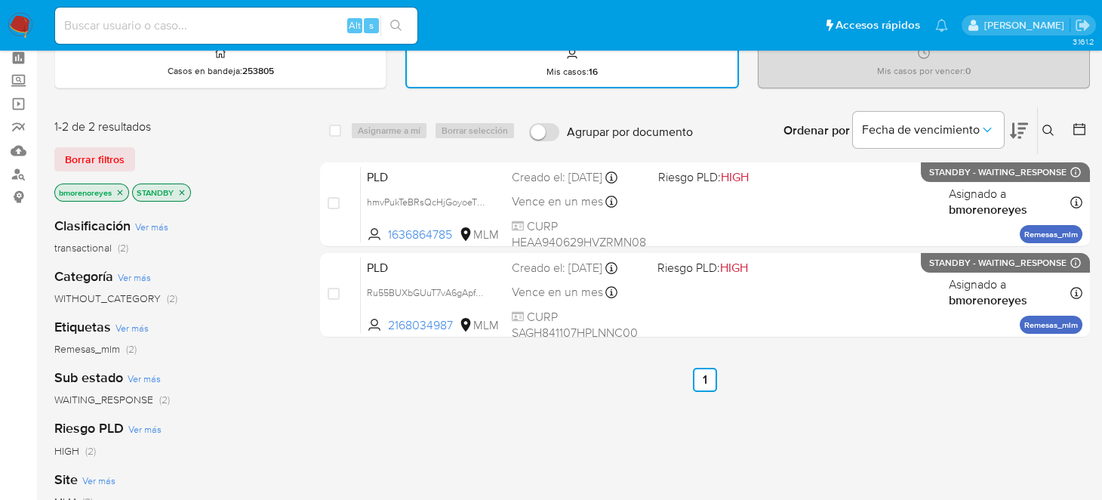
scroll to position [66, 0]
click at [182, 193] on icon "close-filter" at bounding box center [181, 193] width 9 height 9
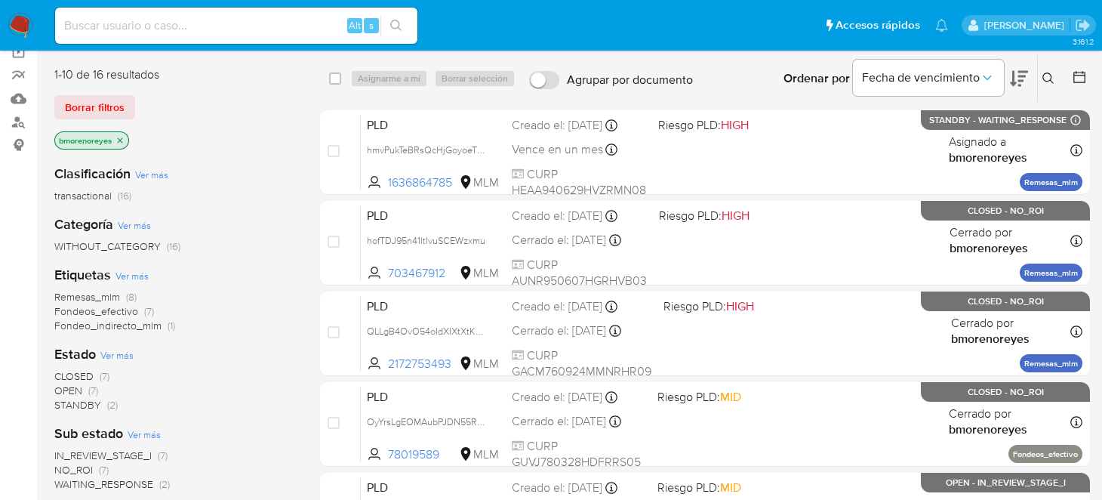
scroll to position [293, 0]
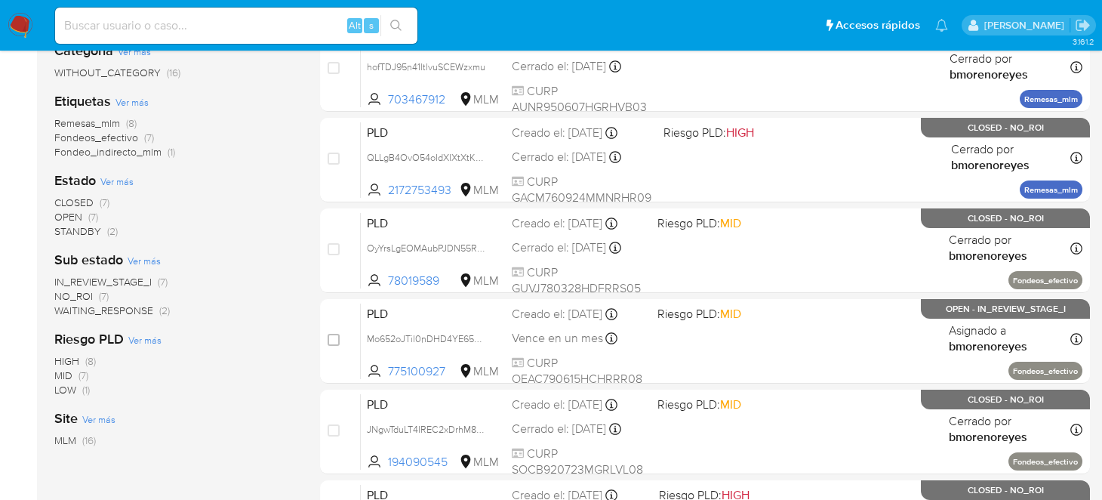
click at [69, 213] on span "OPEN" at bounding box center [68, 216] width 28 height 15
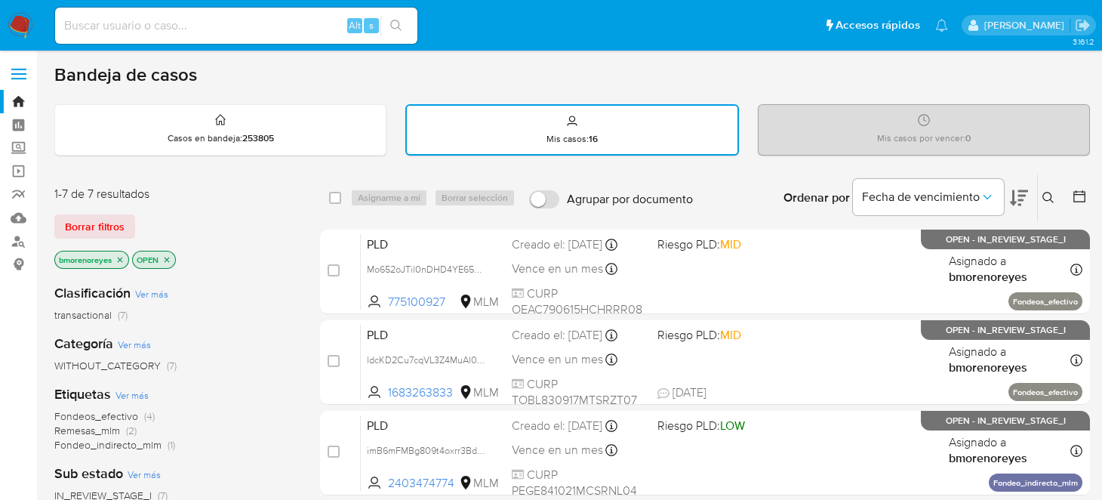
click at [1050, 195] on icon at bounding box center [1049, 198] width 12 height 12
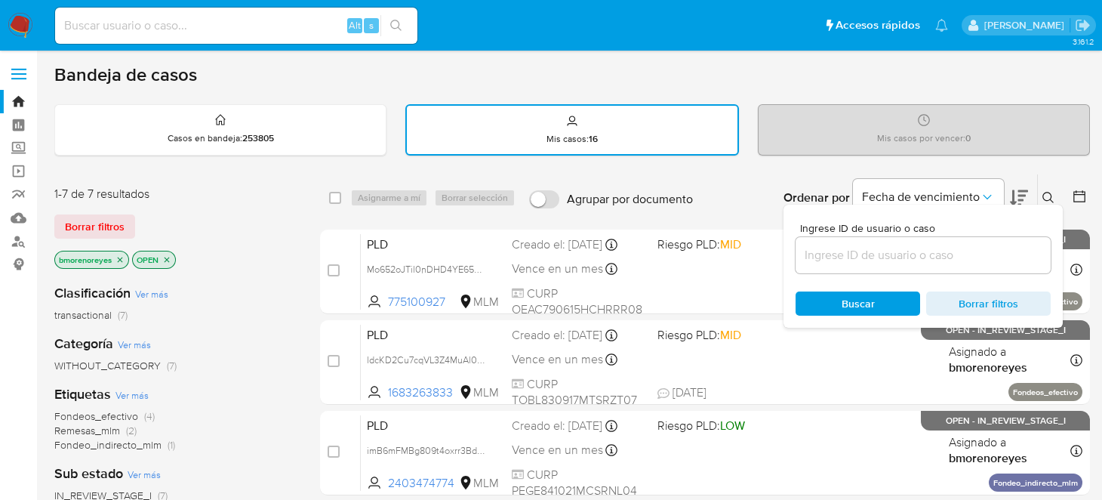
click at [874, 249] on input at bounding box center [923, 255] width 255 height 20
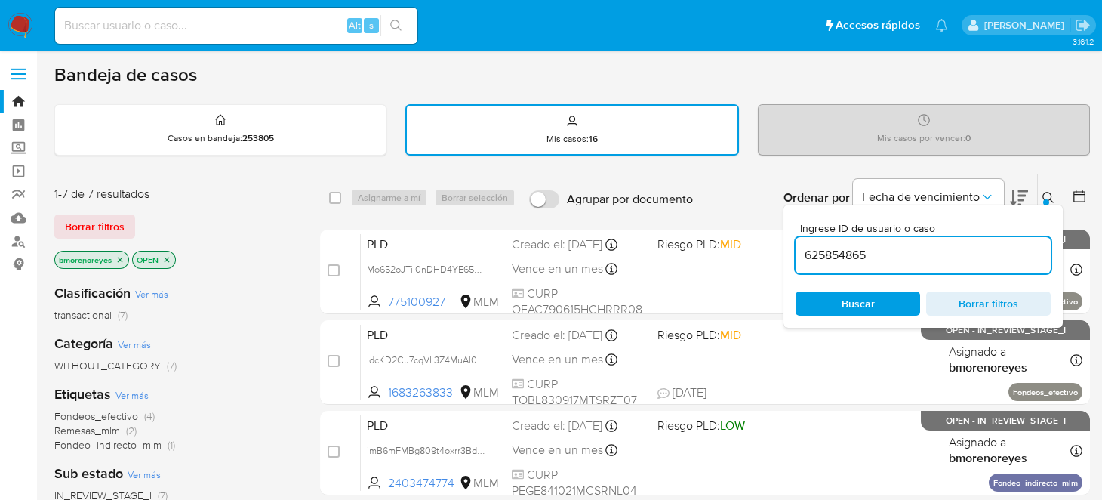
type input "625854865"
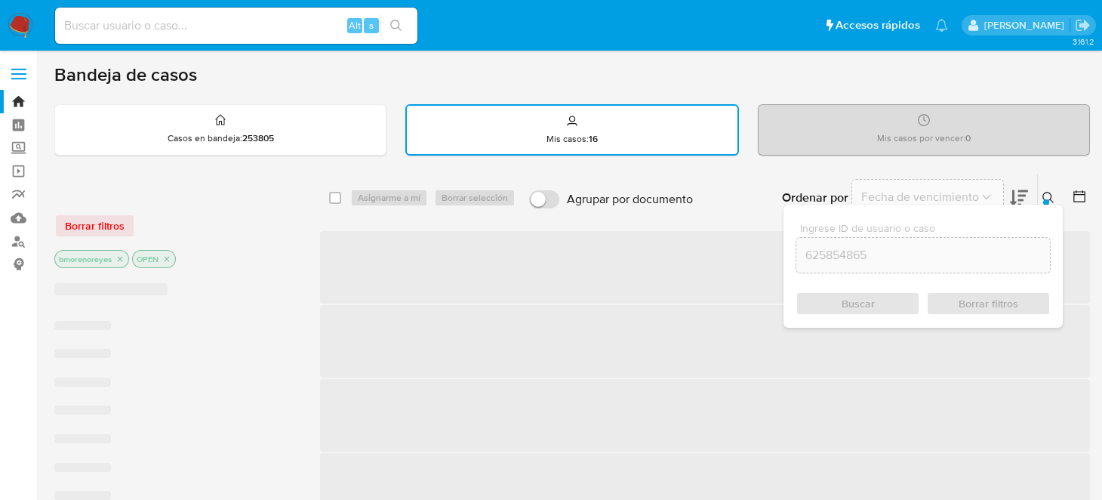
click at [824, 310] on div "Buscar Borrar filtros" at bounding box center [923, 303] width 255 height 24
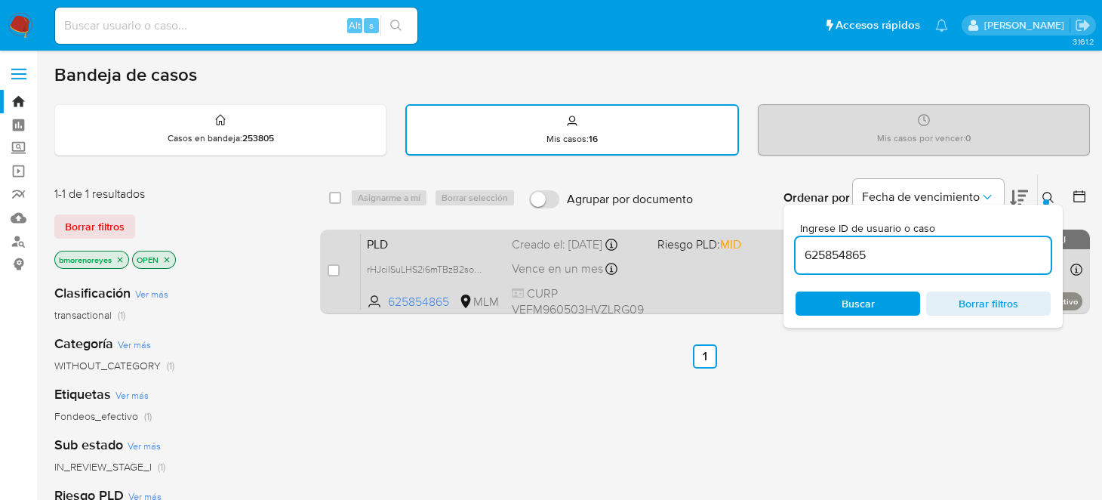
click at [484, 252] on div "PLD rHJciISuLHS2i6mTBzB2somQ 625854865 MLM Riesgo PLD: MID Creado el: 12/09/202…" at bounding box center [722, 271] width 722 height 76
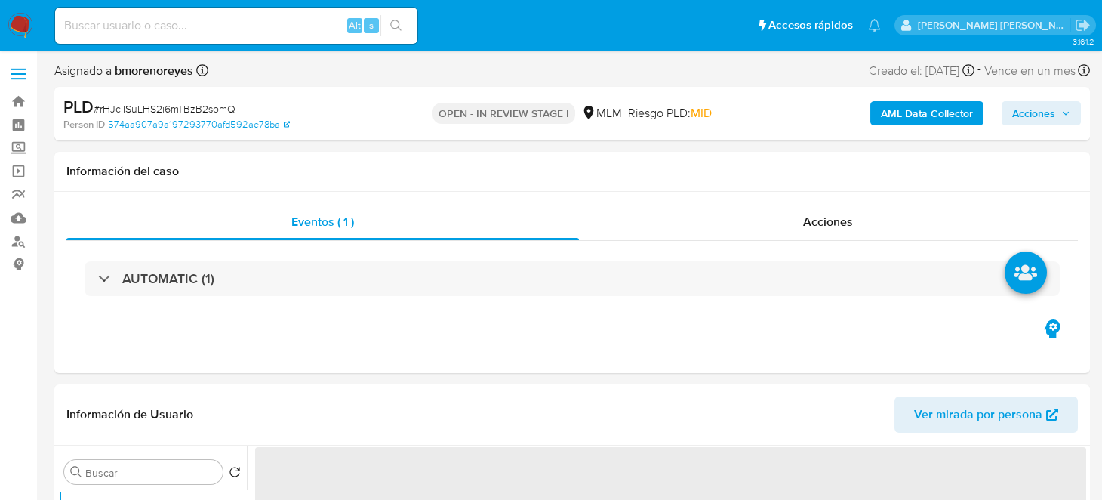
select select "10"
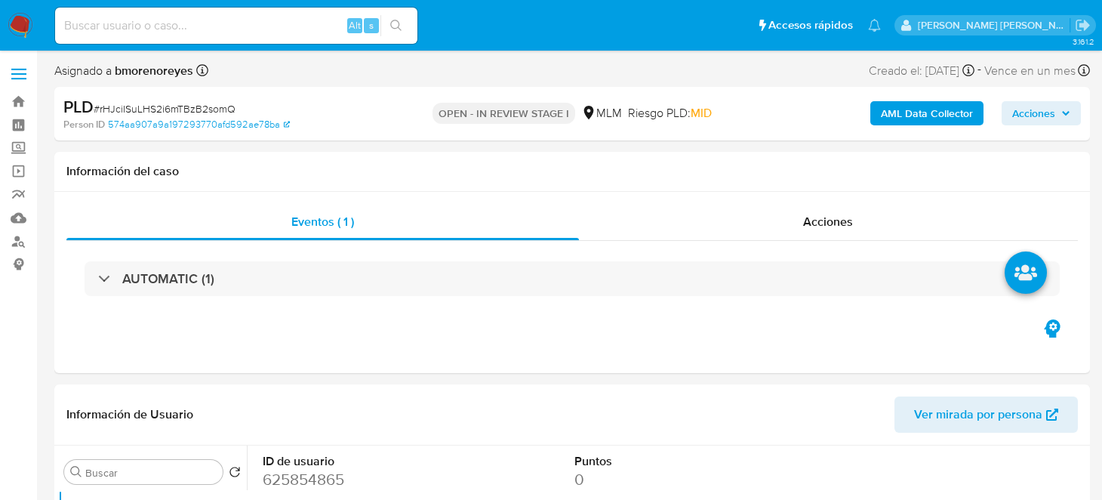
drag, startPoint x: 12, startPoint y: 28, endPoint x: 130, endPoint y: 60, distance: 122.2
click at [12, 28] on img at bounding box center [21, 26] width 26 height 26
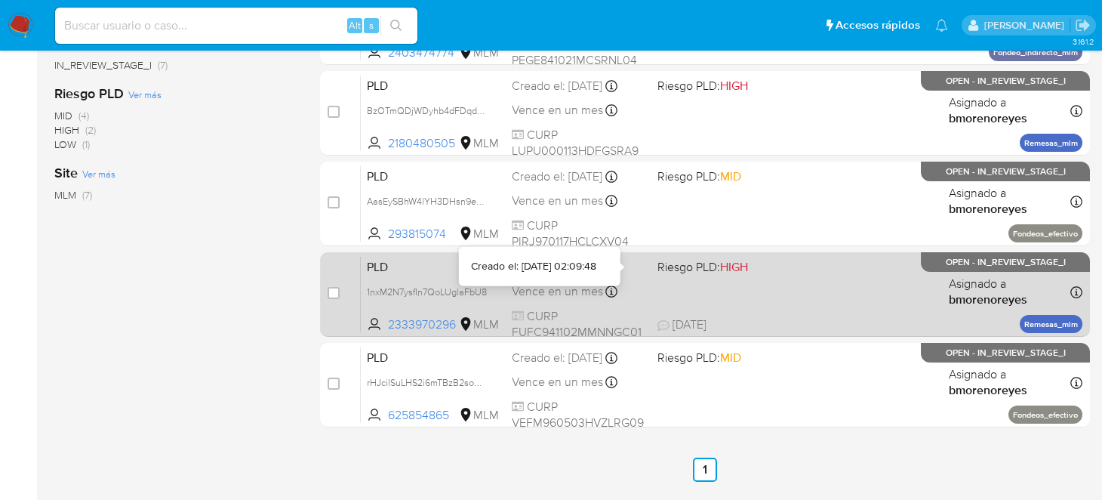
scroll to position [452, 0]
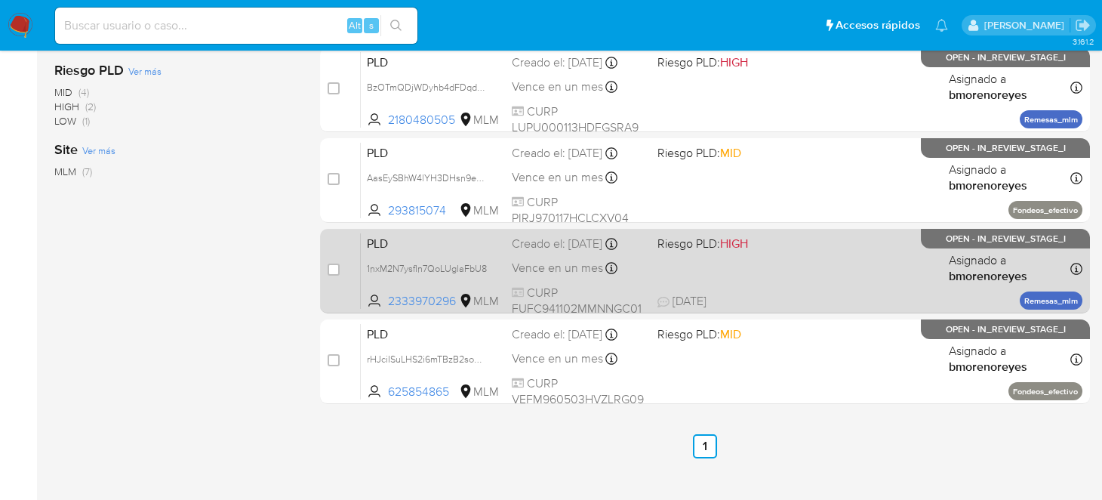
click at [783, 287] on div "PLD 1nxM2N7ysfIn7QoLUglaFbU8 2333970296 MLM Riesgo PLD: HIGH Creado el: [DATE] …" at bounding box center [722, 271] width 722 height 76
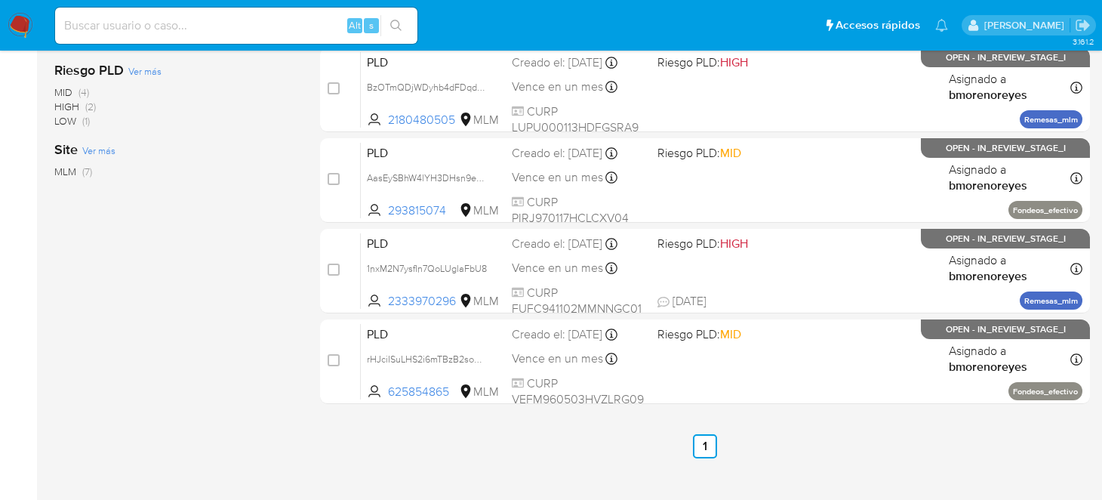
click at [15, 23] on img at bounding box center [21, 26] width 26 height 26
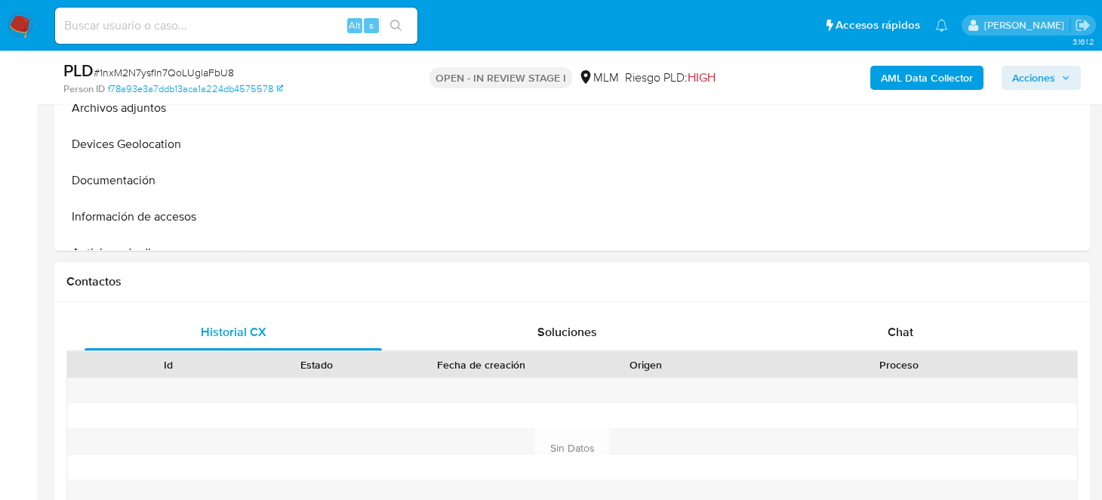
select select "10"
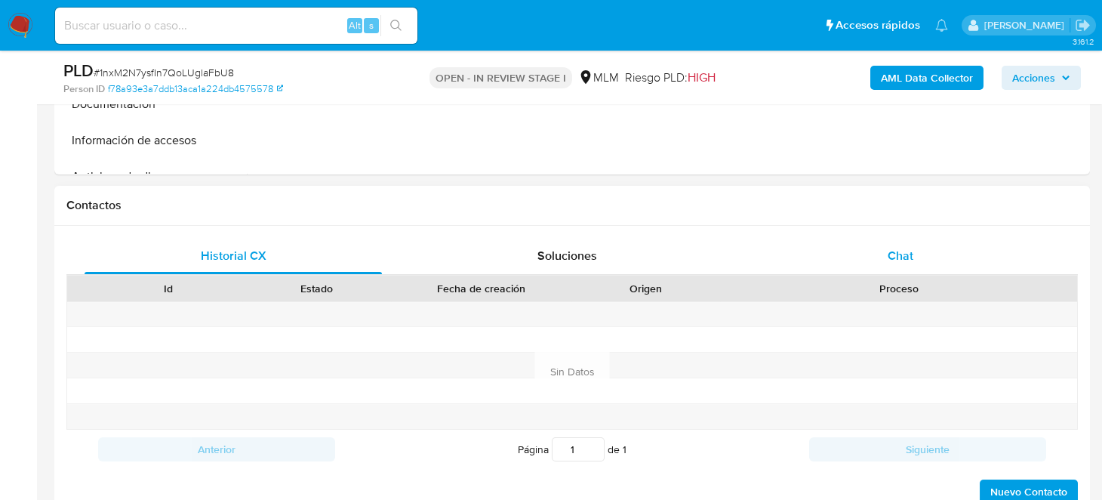
click at [890, 265] on div "Chat" at bounding box center [901, 256] width 298 height 36
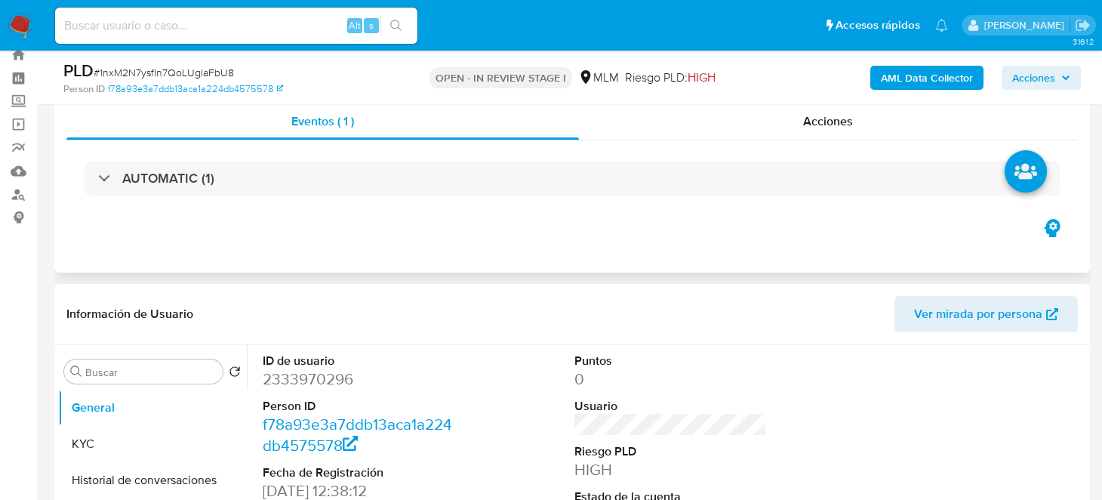
scroll to position [0, 0]
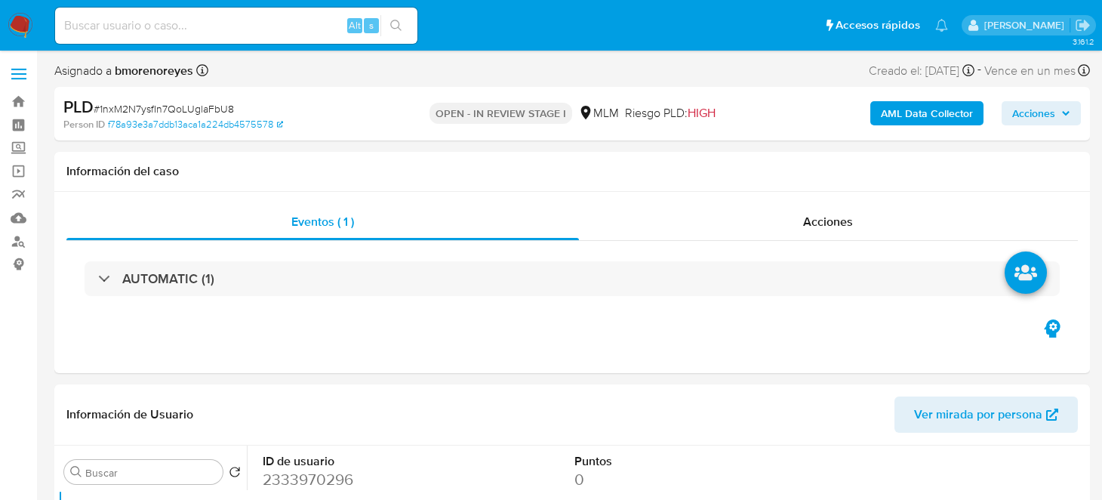
drag, startPoint x: 10, startPoint y: 23, endPoint x: 102, endPoint y: 57, distance: 98.5
click at [10, 23] on img at bounding box center [21, 26] width 26 height 26
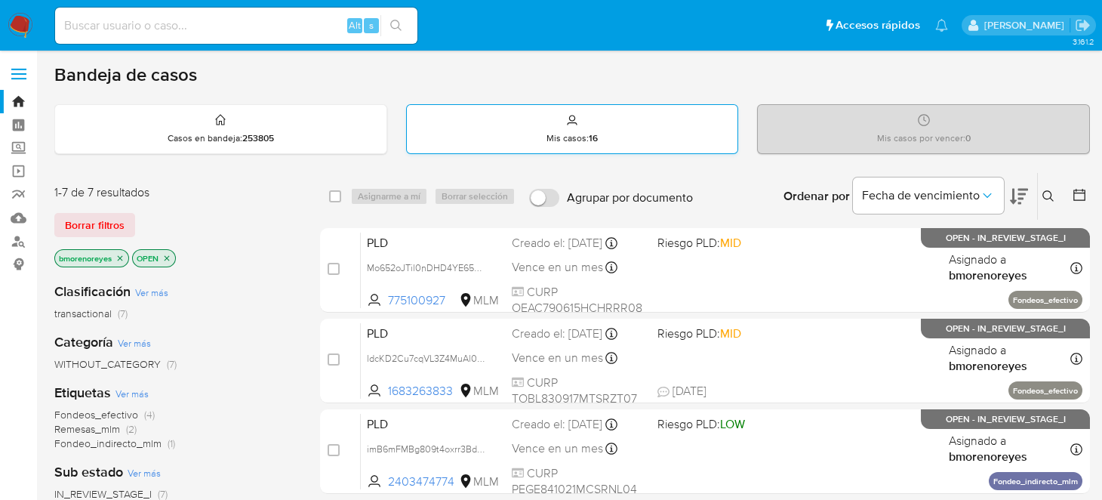
click at [517, 134] on div "Mis casos : 16" at bounding box center [572, 129] width 331 height 48
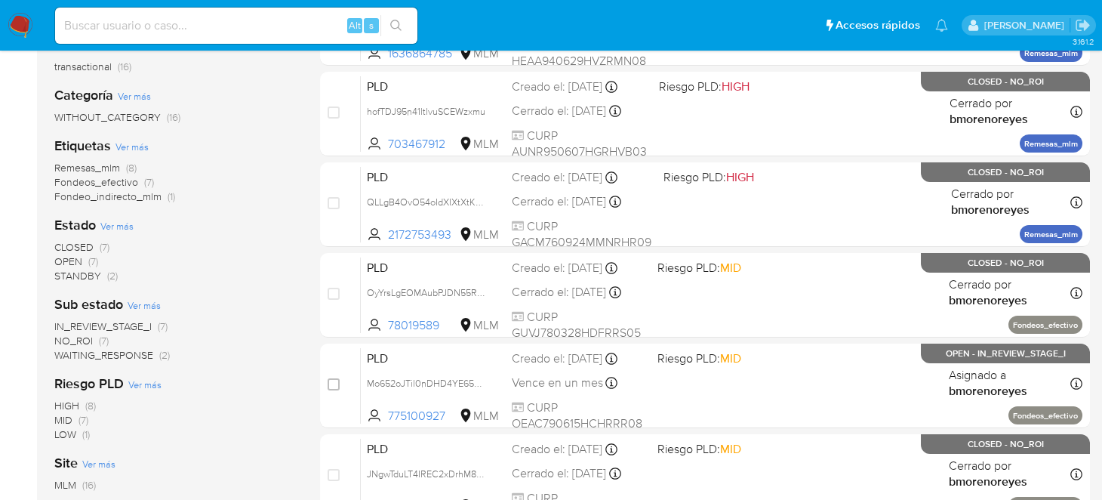
scroll to position [150, 0]
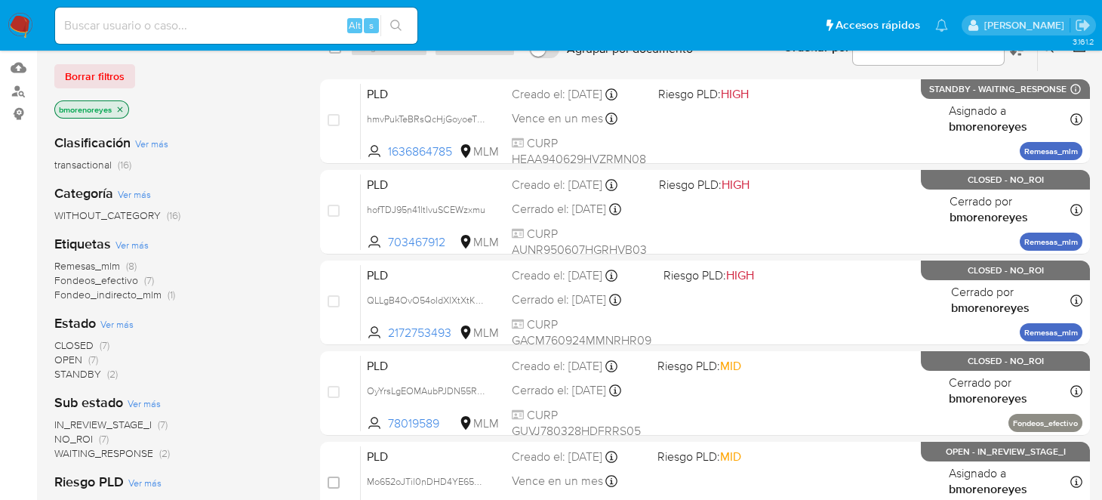
click at [67, 354] on span "OPEN" at bounding box center [68, 359] width 28 height 15
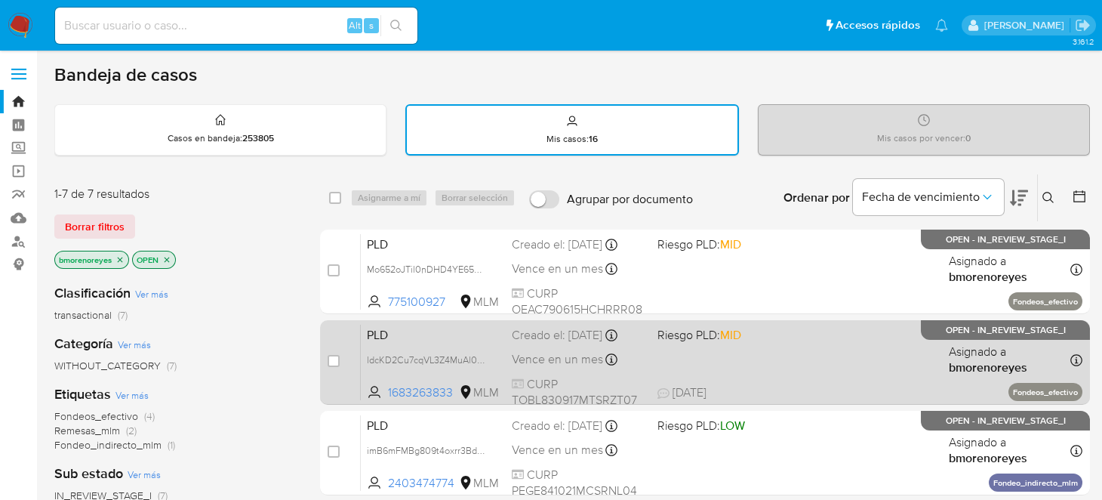
click at [788, 359] on div "PLD ldcKD2Cu7cqVL3Z4MuAl0o5t 1683263833 MLM Riesgo PLD: MID Creado el: 12/09/20…" at bounding box center [722, 362] width 722 height 76
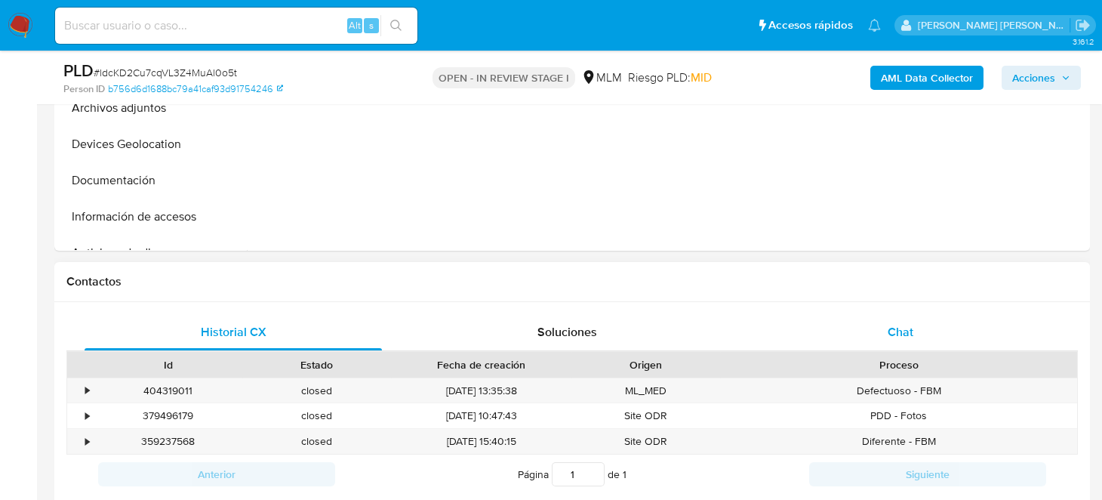
select select "10"
click at [881, 338] on div "Chat" at bounding box center [901, 332] width 298 height 36
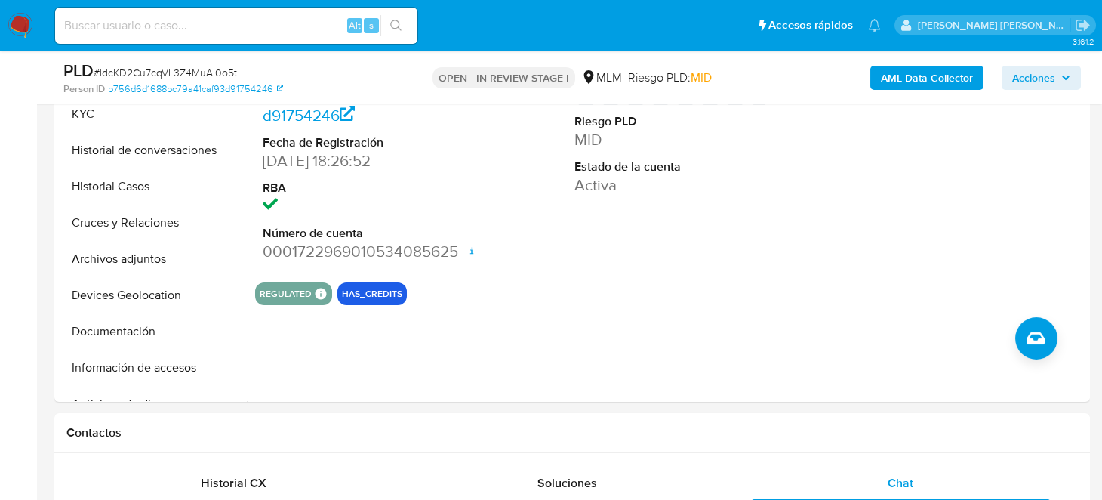
scroll to position [75, 0]
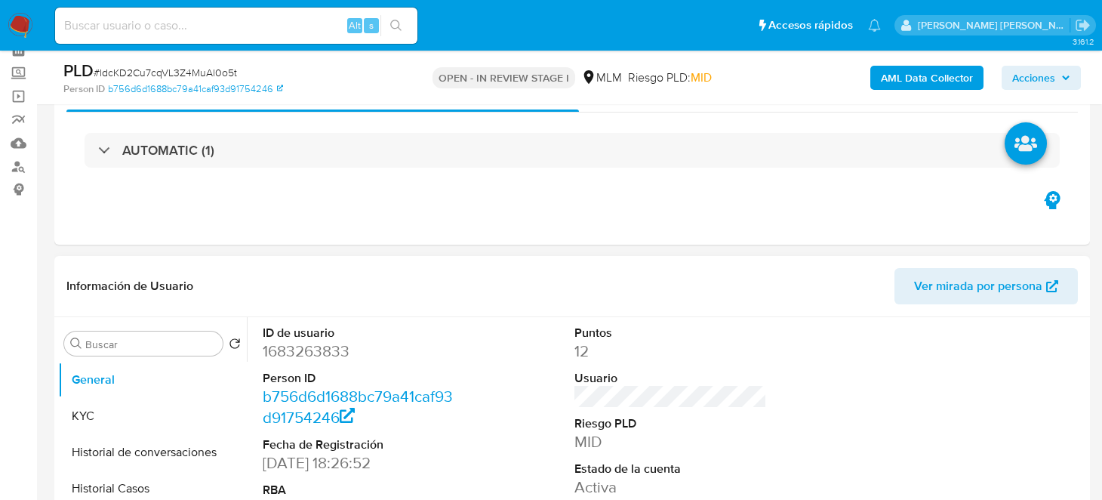
click at [319, 350] on dd "1683263833" at bounding box center [359, 351] width 193 height 21
copy dd "1683263833"
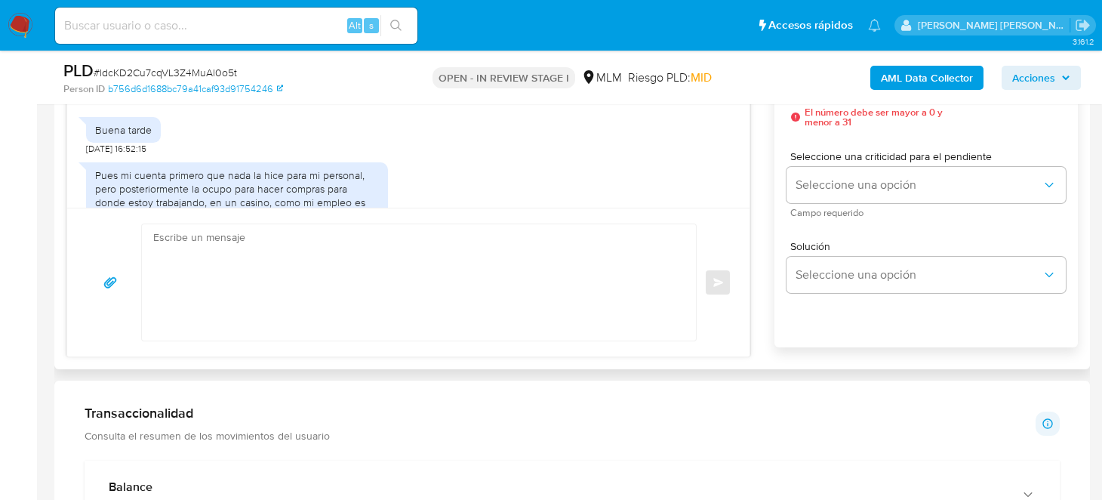
scroll to position [302, 0]
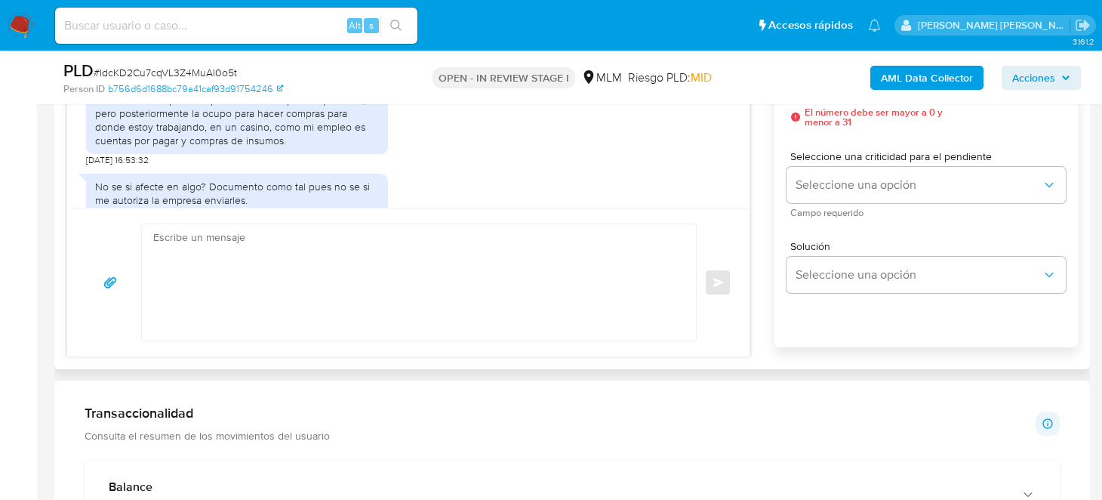
click at [514, 306] on textarea at bounding box center [415, 282] width 524 height 116
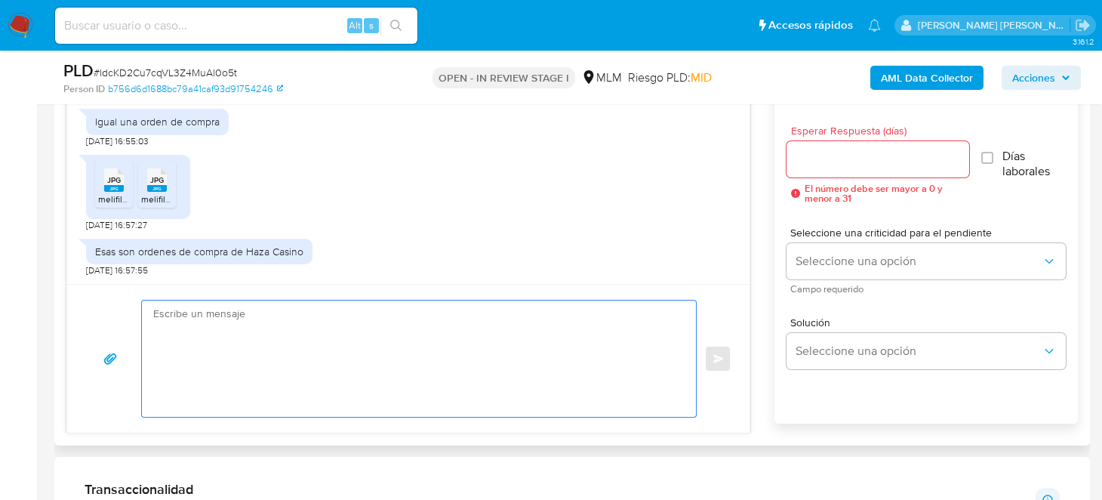
scroll to position [528, 0]
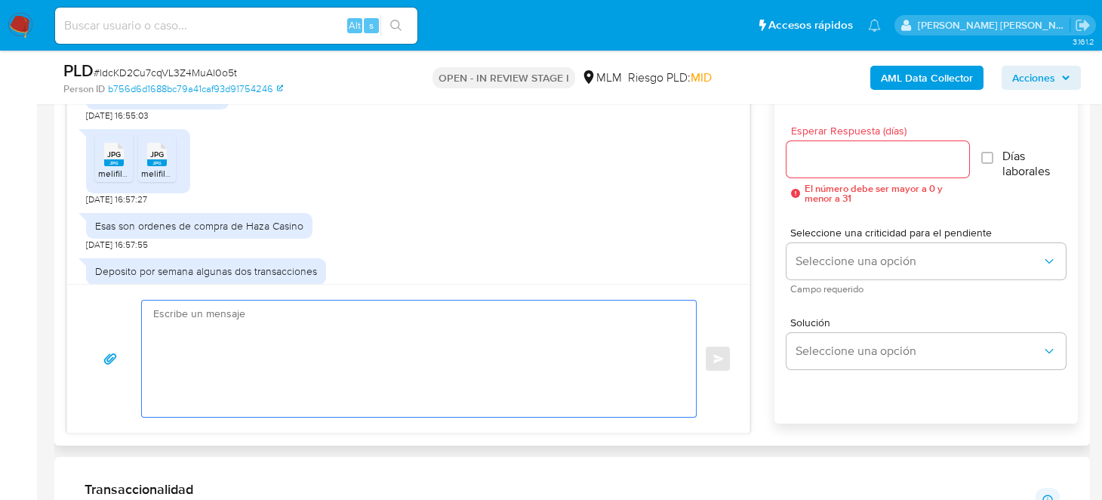
click at [95, 161] on li "JPG JPG melifile4095652617567843624.jpg" at bounding box center [114, 158] width 38 height 47
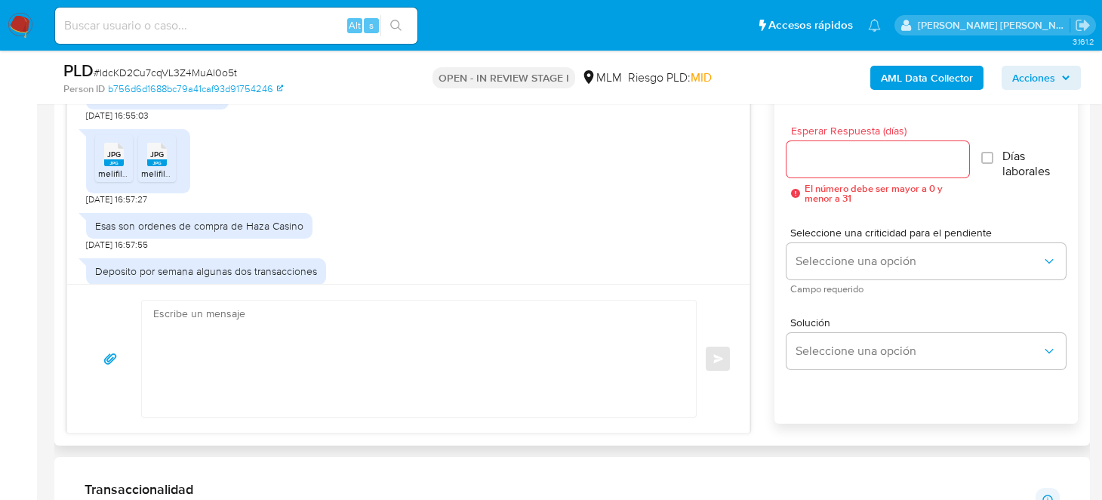
click at [152, 157] on span "JPG" at bounding box center [157, 155] width 14 height 10
click at [538, 334] on textarea at bounding box center [415, 359] width 524 height 116
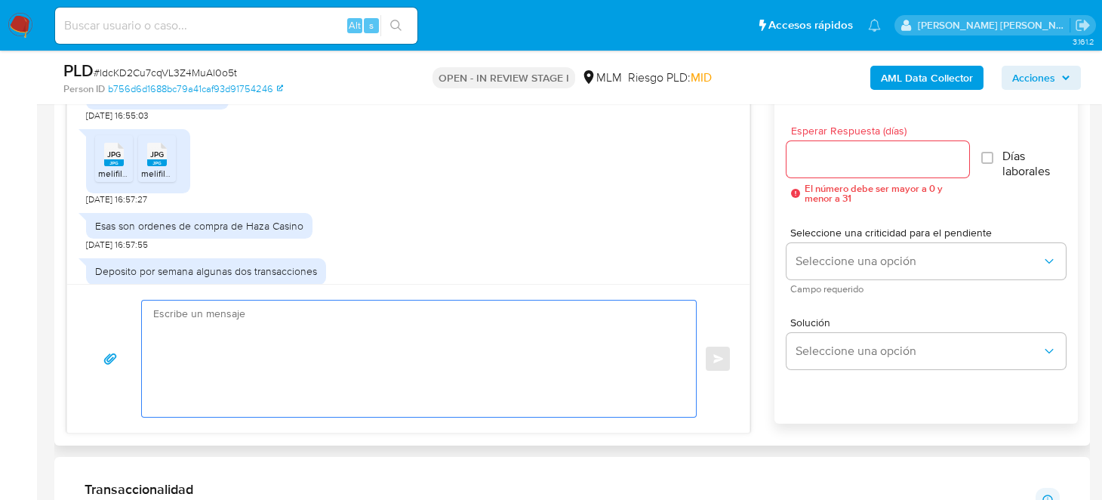
click at [556, 190] on div "JPG JPG melifile4095652617567843624.jpg JPG JPG melifile7586013114624397310.jpg…" at bounding box center [408, 164] width 645 height 84
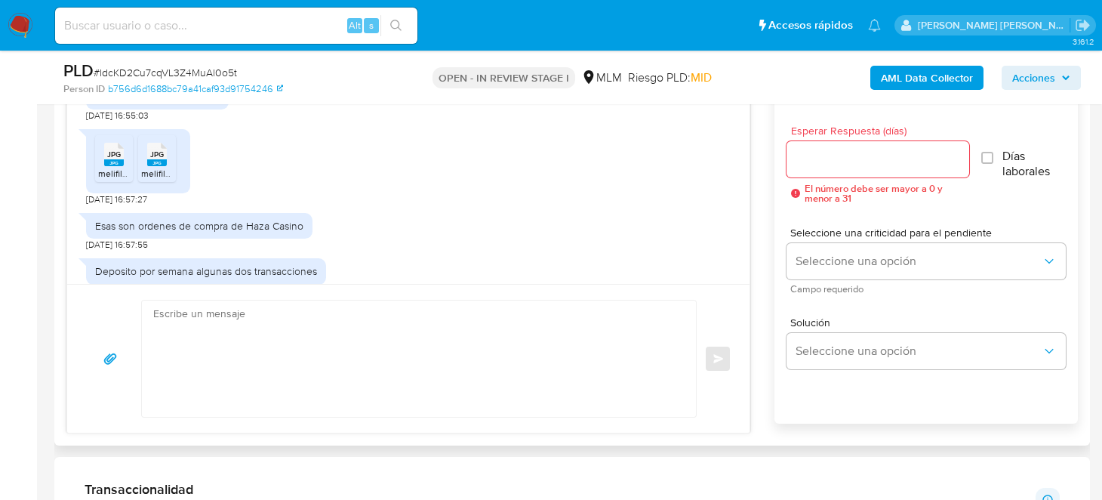
scroll to position [227, 0]
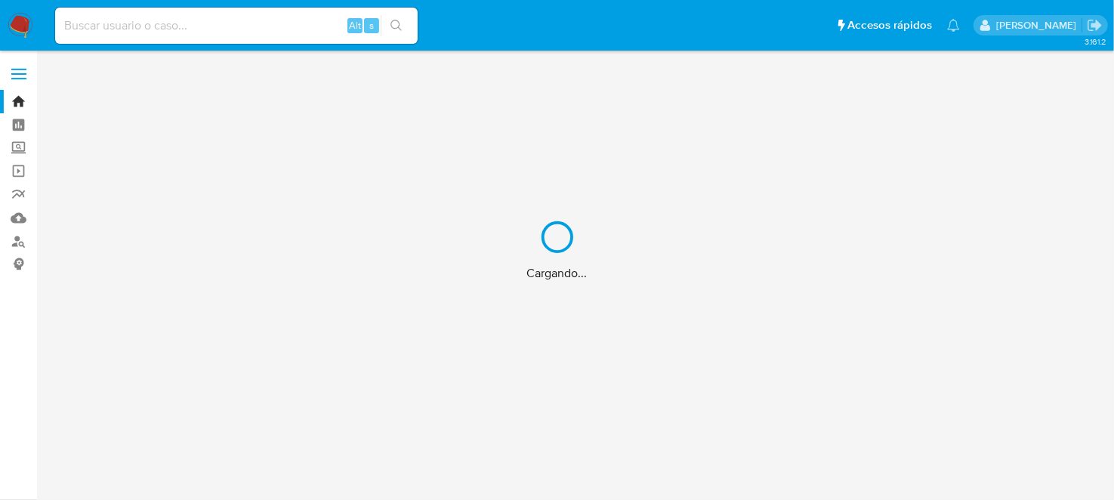
click at [18, 218] on div "Cargando..." at bounding box center [557, 250] width 1114 height 500
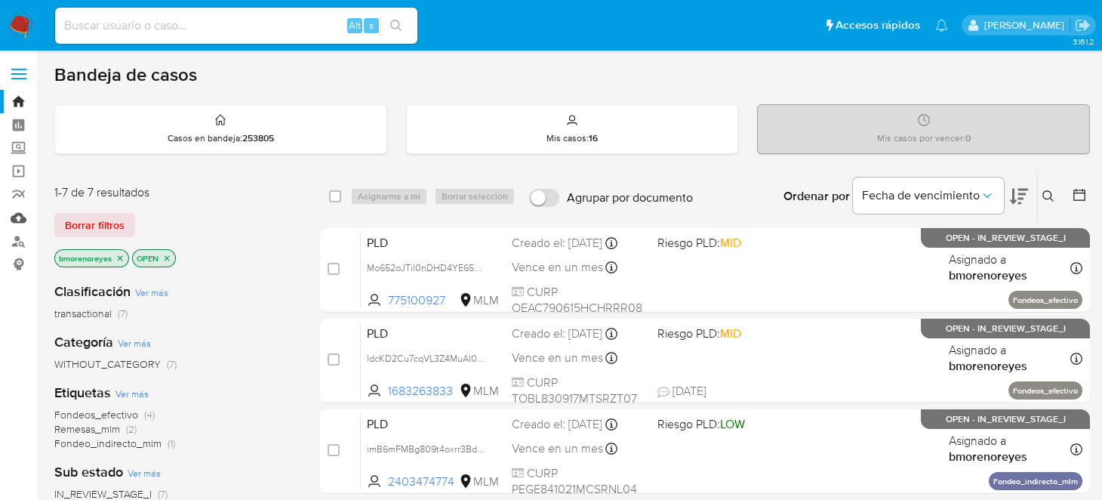
click at [23, 215] on link "Mulan" at bounding box center [90, 217] width 180 height 23
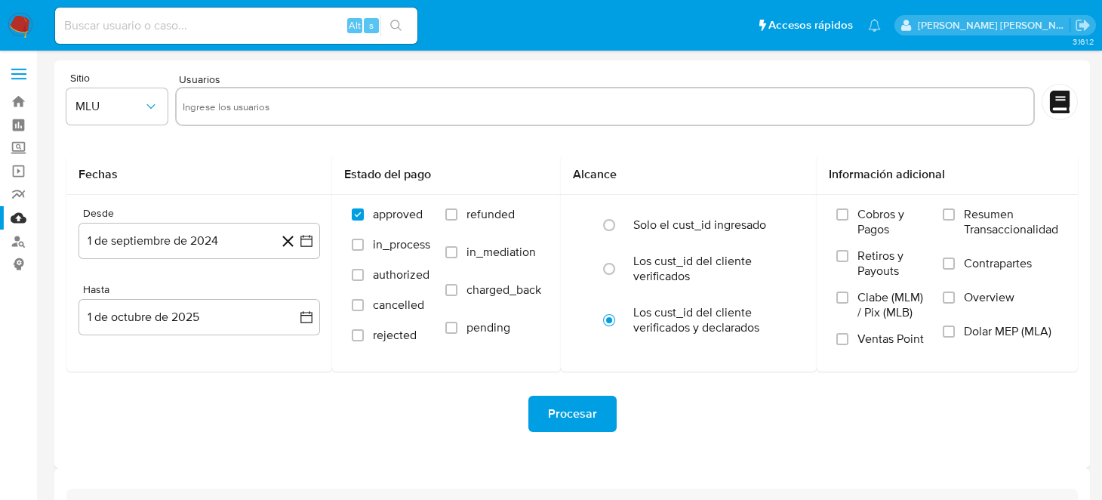
click at [187, 106] on input "text" at bounding box center [605, 106] width 845 height 24
click at [156, 112] on icon "button" at bounding box center [150, 106] width 15 height 15
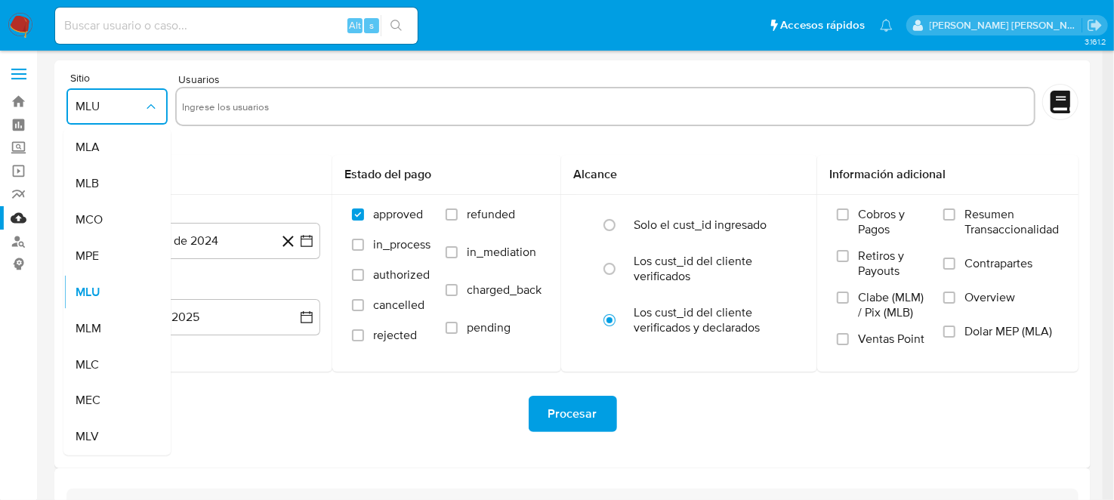
click at [254, 113] on input "text" at bounding box center [605, 106] width 845 height 24
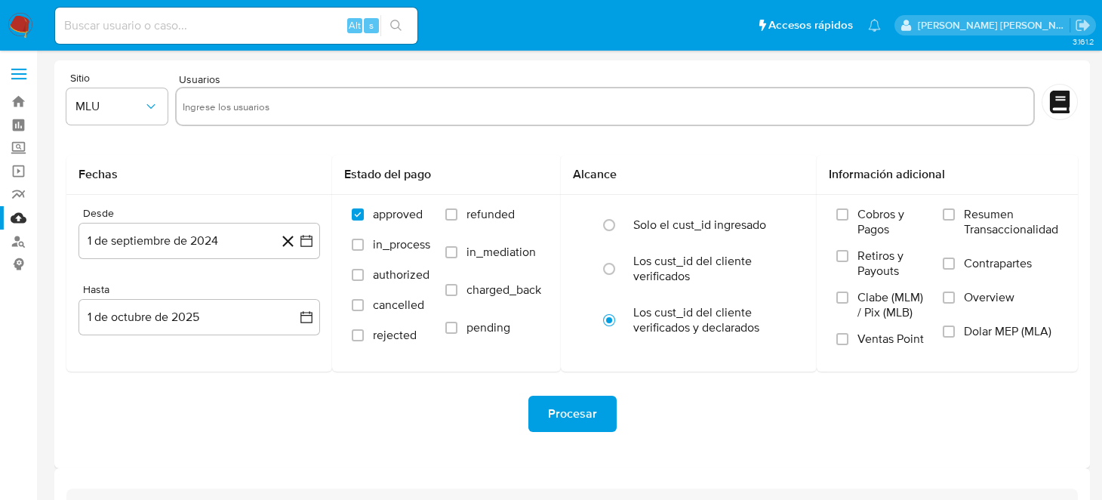
click at [254, 113] on input "text" at bounding box center [605, 106] width 845 height 24
paste input "628133233"
type input "628133233"
click at [301, 236] on icon "button" at bounding box center [307, 241] width 12 height 12
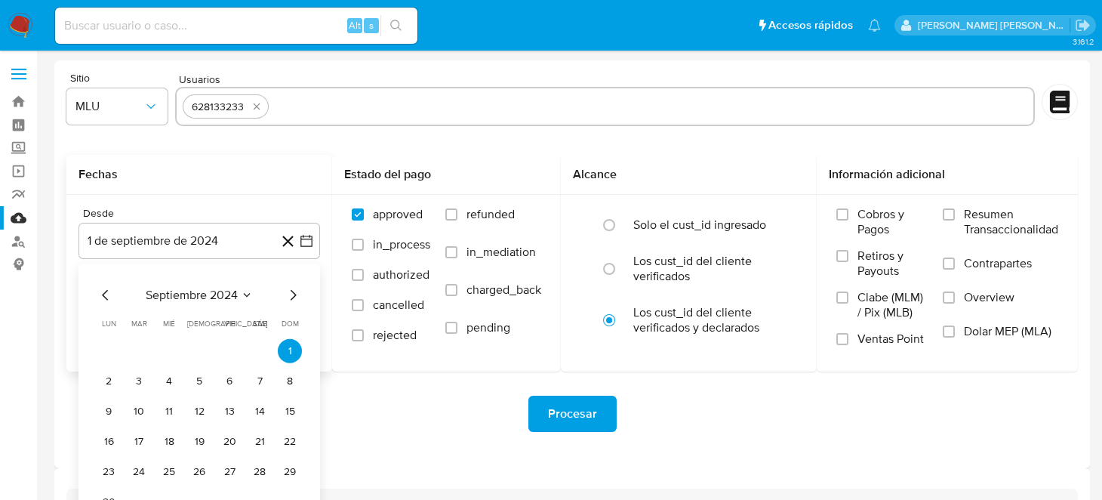
click at [289, 291] on icon "Mes siguiente" at bounding box center [293, 295] width 18 height 18
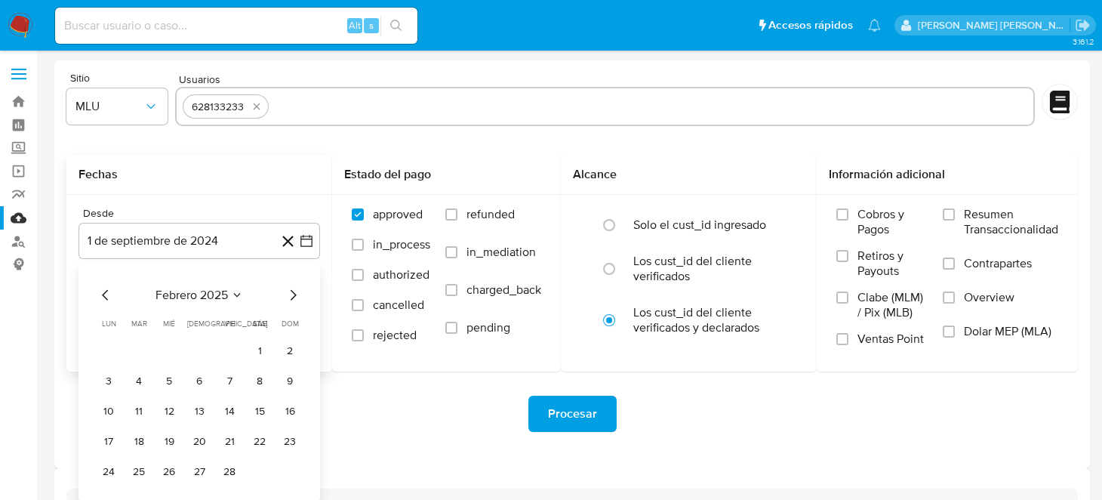
click at [289, 291] on icon "Mes siguiente" at bounding box center [293, 295] width 18 height 18
click at [198, 346] on button "1" at bounding box center [199, 351] width 24 height 24
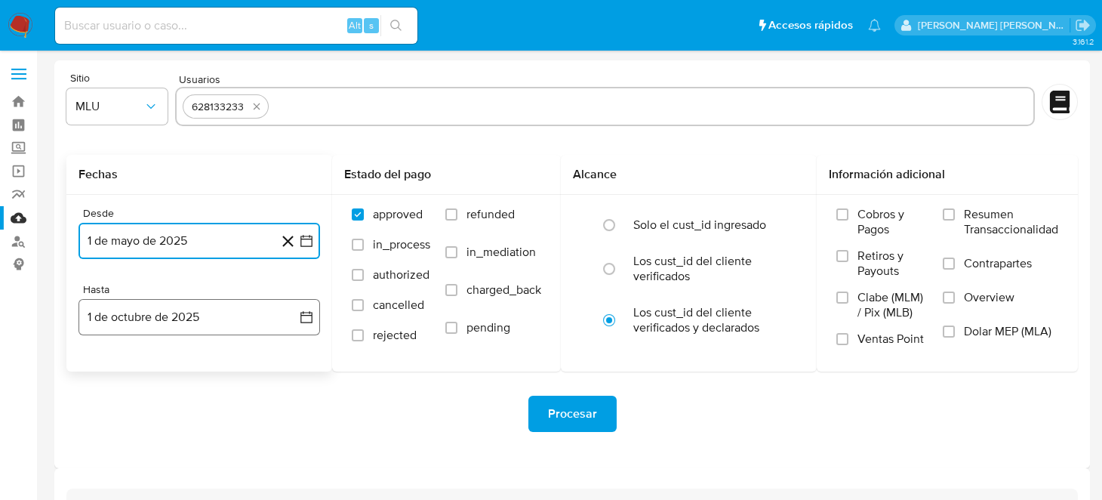
click at [302, 327] on button "1 de octubre de 2025" at bounding box center [200, 317] width 242 height 36
click at [100, 368] on icon "Mes anterior" at bounding box center [106, 371] width 18 height 18
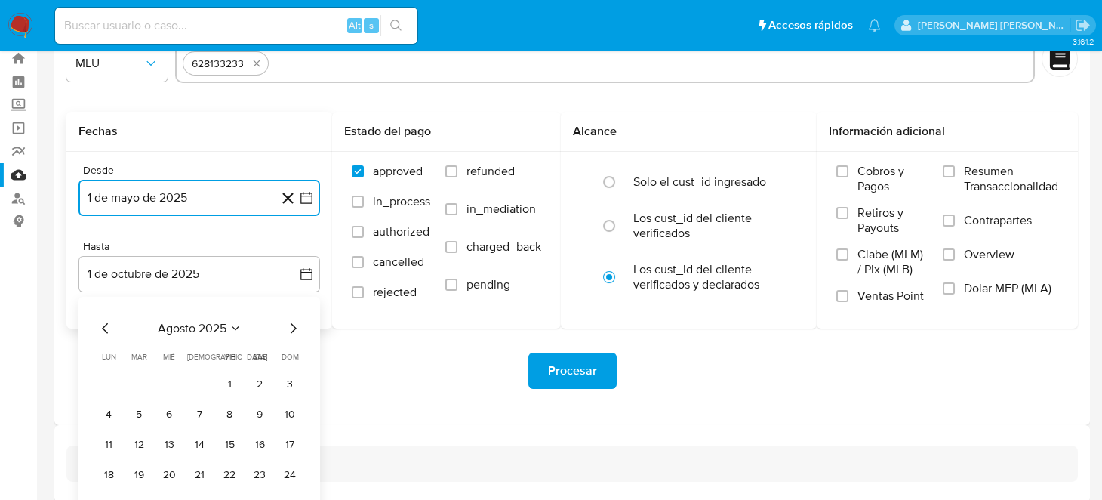
scroll to position [109, 0]
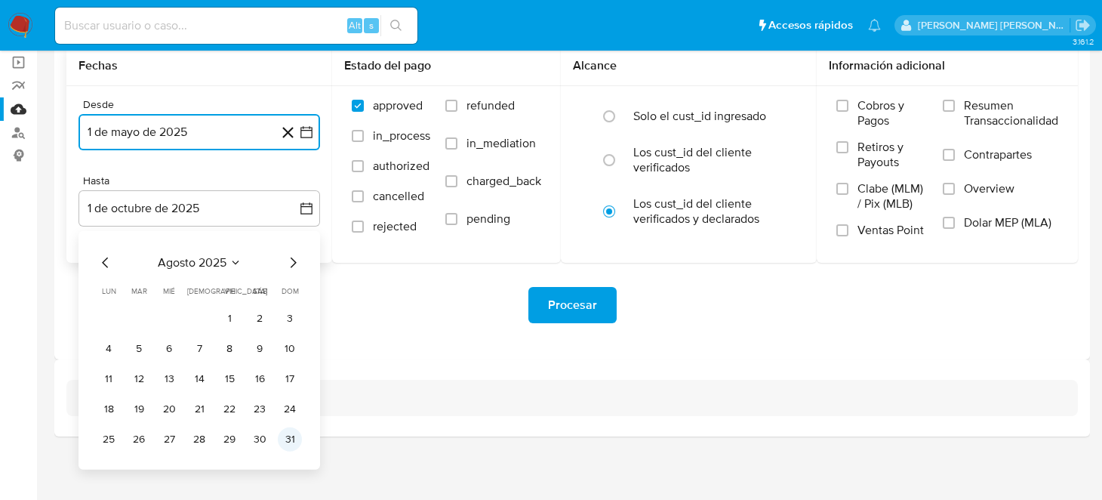
click at [297, 438] on button "31" at bounding box center [290, 439] width 24 height 24
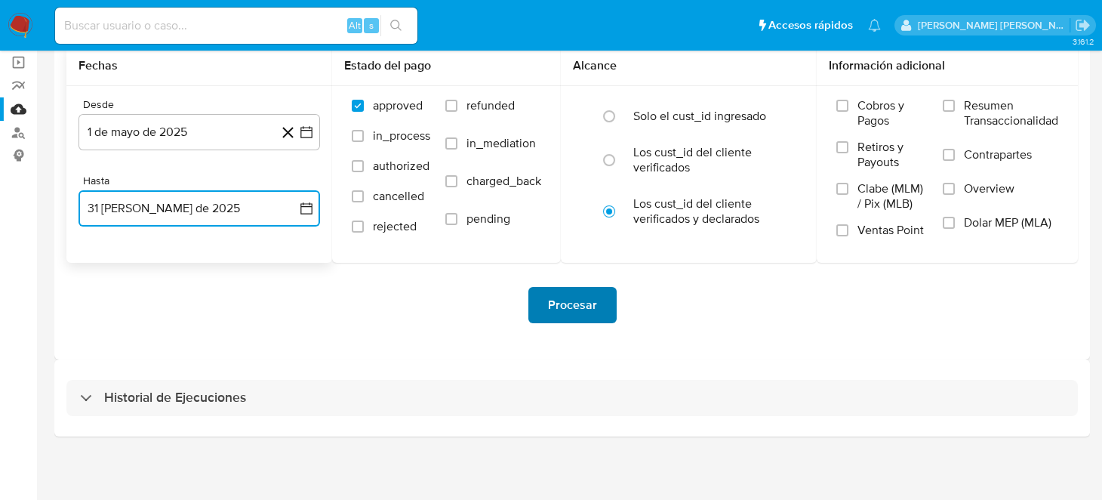
click at [553, 302] on span "Procesar" at bounding box center [572, 304] width 49 height 33
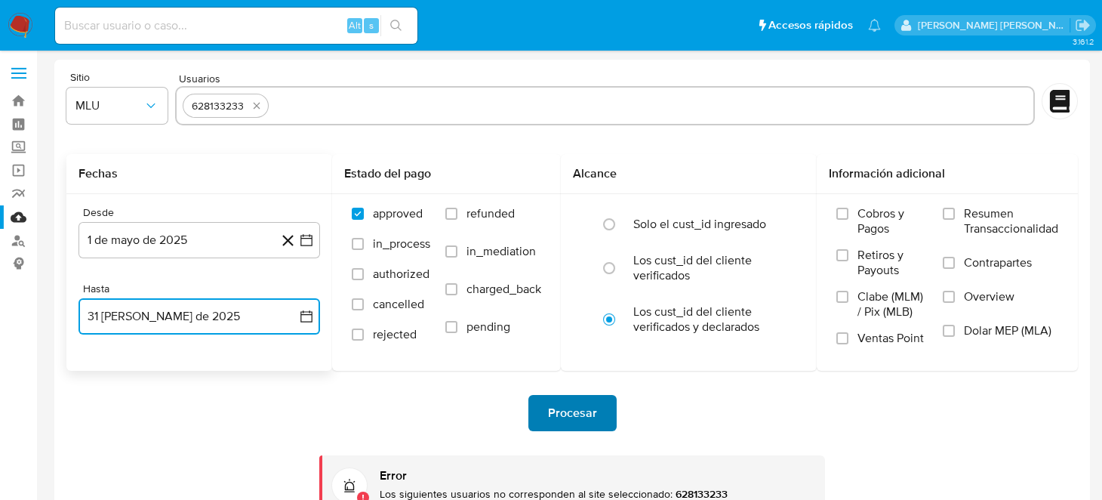
scroll to position [0, 0]
click at [128, 102] on span "MLU" at bounding box center [110, 106] width 68 height 15
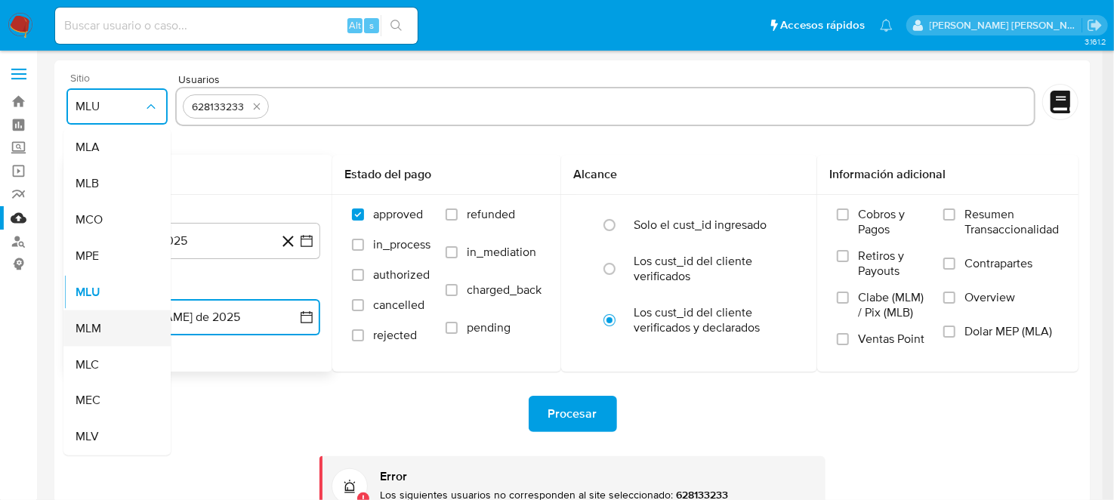
click at [102, 318] on div "MLM" at bounding box center [113, 328] width 74 height 36
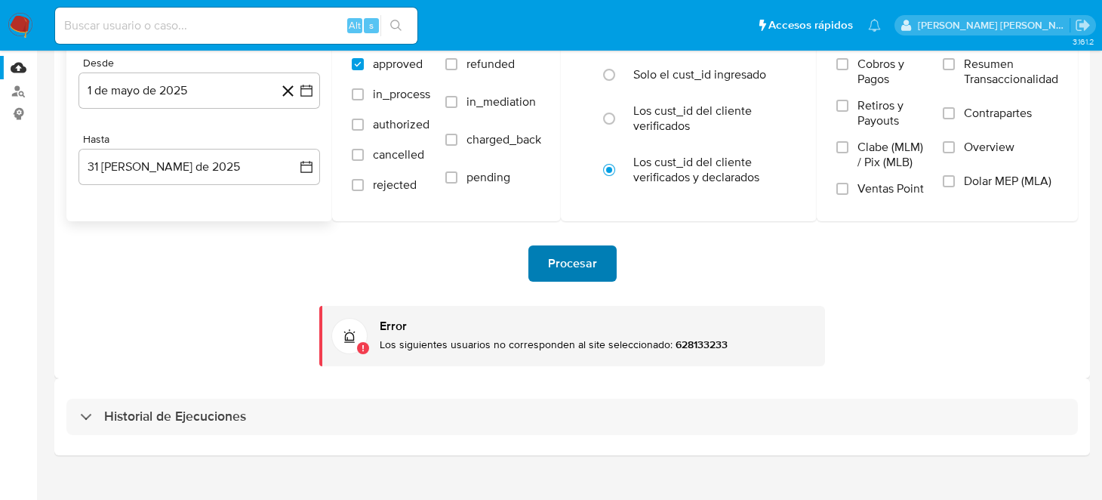
click at [589, 270] on span "Procesar" at bounding box center [572, 263] width 49 height 33
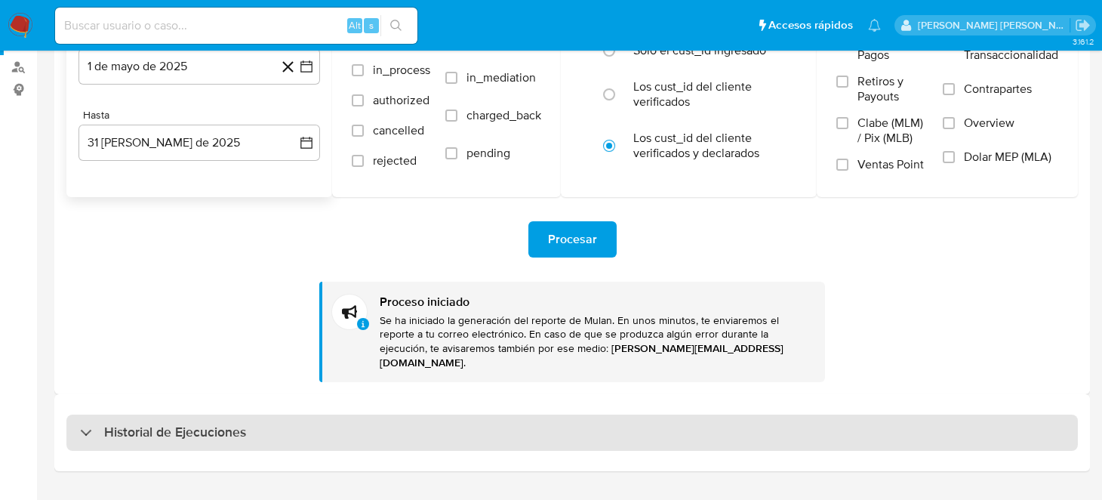
scroll to position [196, 0]
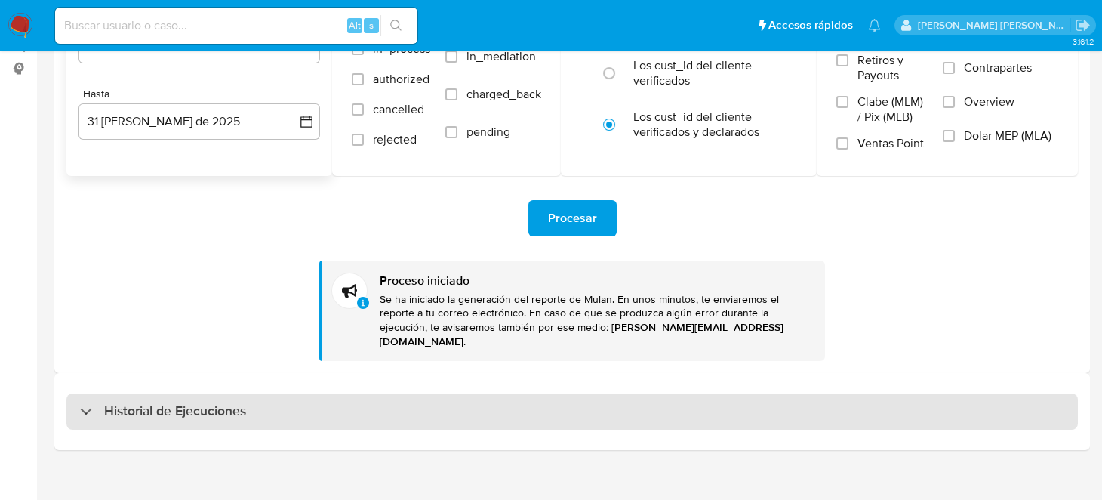
click at [77, 401] on div "Historial de Ejecuciones" at bounding box center [572, 411] width 1012 height 36
select select "10"
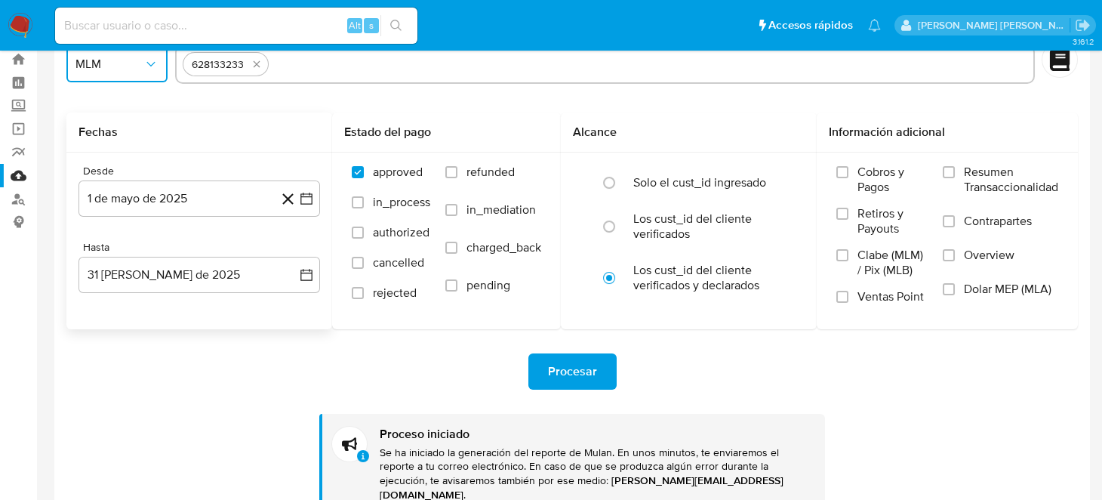
scroll to position [0, 0]
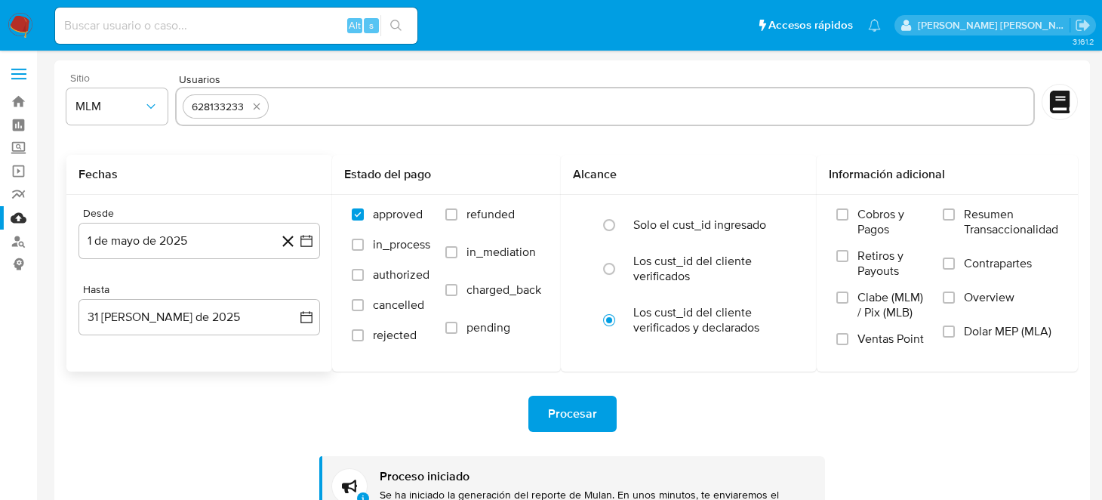
click at [6, 28] on nav "Pausado Ver notificaciones Alt s Accesos rápidos Presiona las siguientes teclas…" at bounding box center [551, 25] width 1102 height 51
click at [6, 16] on nav "Pausado Ver notificaciones Alt s Accesos rápidos Presiona las siguientes teclas…" at bounding box center [551, 25] width 1102 height 51
click at [27, 20] on img at bounding box center [21, 26] width 26 height 26
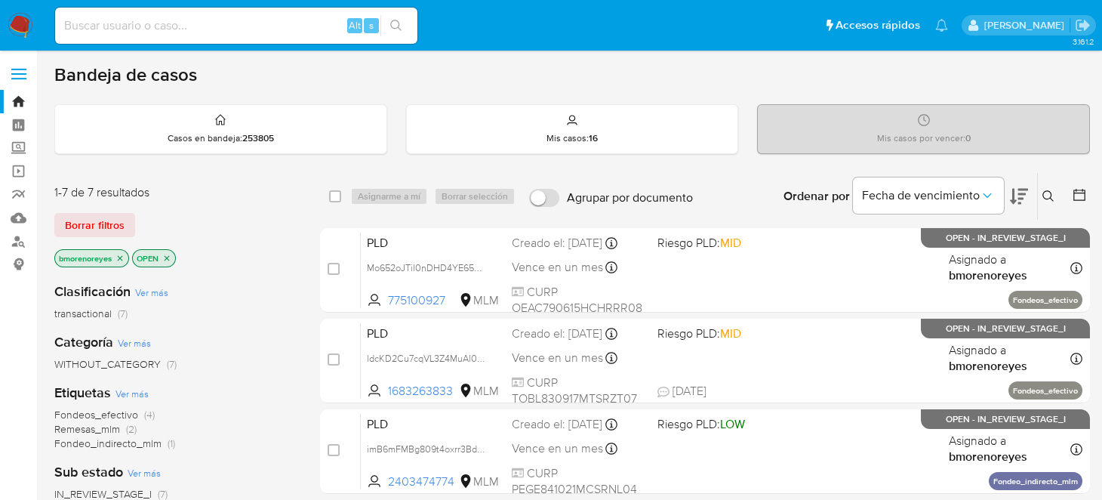
click at [202, 307] on div "transactional (7)" at bounding box center [175, 314] width 242 height 14
click at [1043, 194] on icon at bounding box center [1049, 196] width 12 height 12
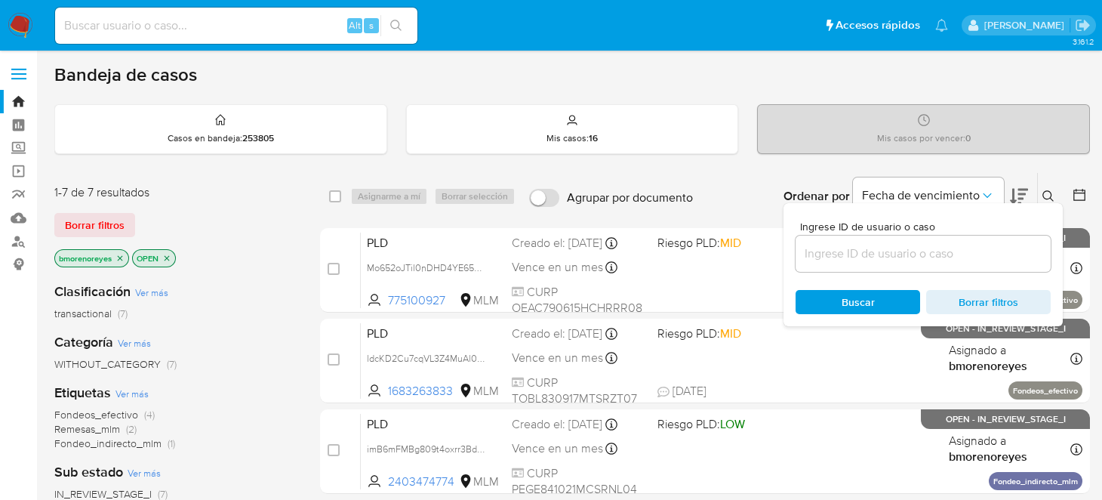
click at [837, 265] on div at bounding box center [923, 254] width 255 height 36
click at [836, 255] on input at bounding box center [923, 254] width 255 height 20
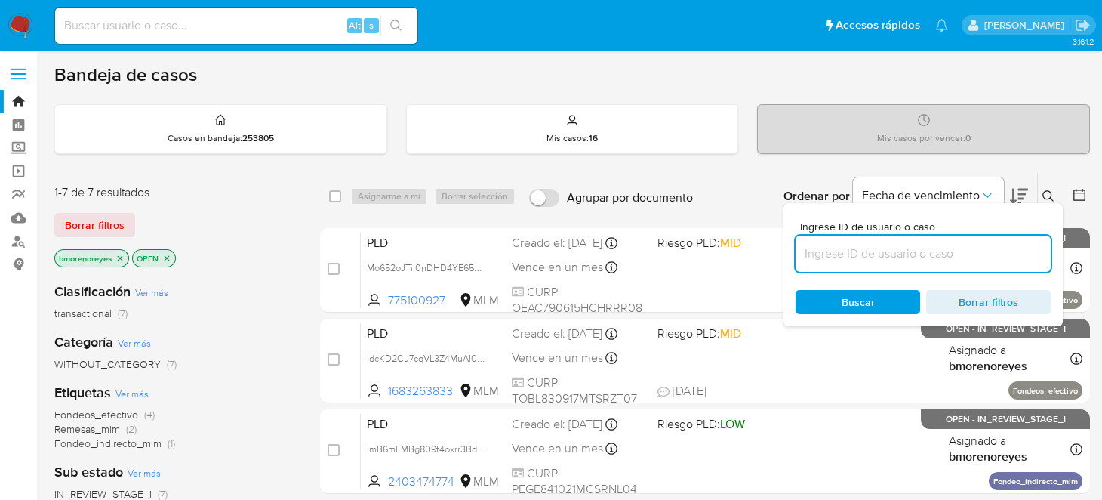
paste input "625854865"
type input "625854865"
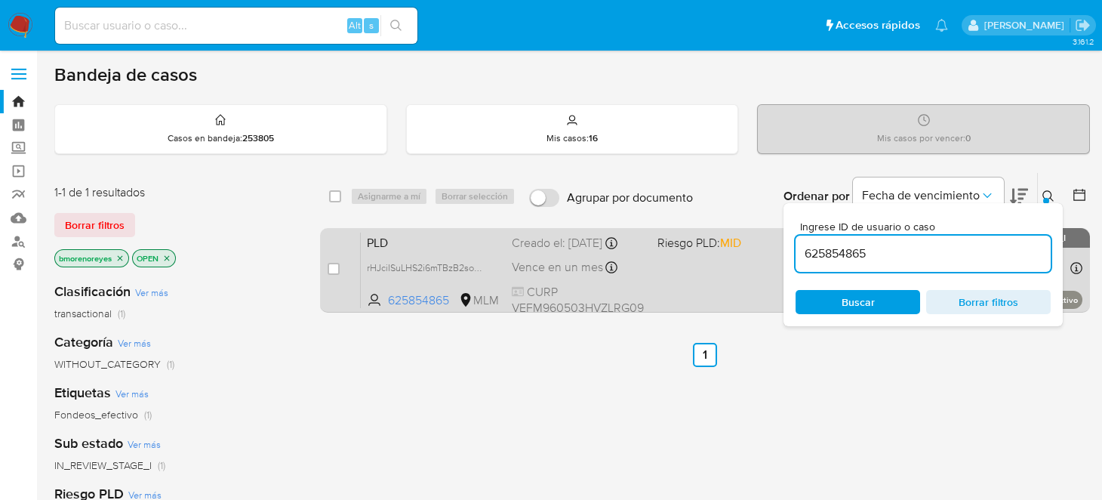
click at [702, 276] on div "PLD rHJciISuLHS2i6mTBzB2somQ 625854865 MLM Riesgo PLD: MID Creado el: [DATE] Cr…" at bounding box center [722, 270] width 722 height 76
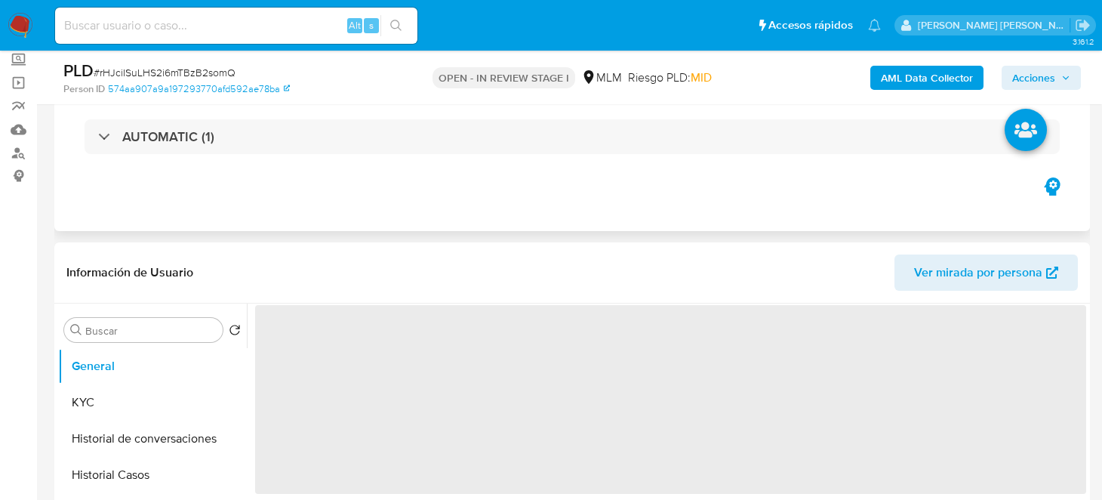
scroll to position [227, 0]
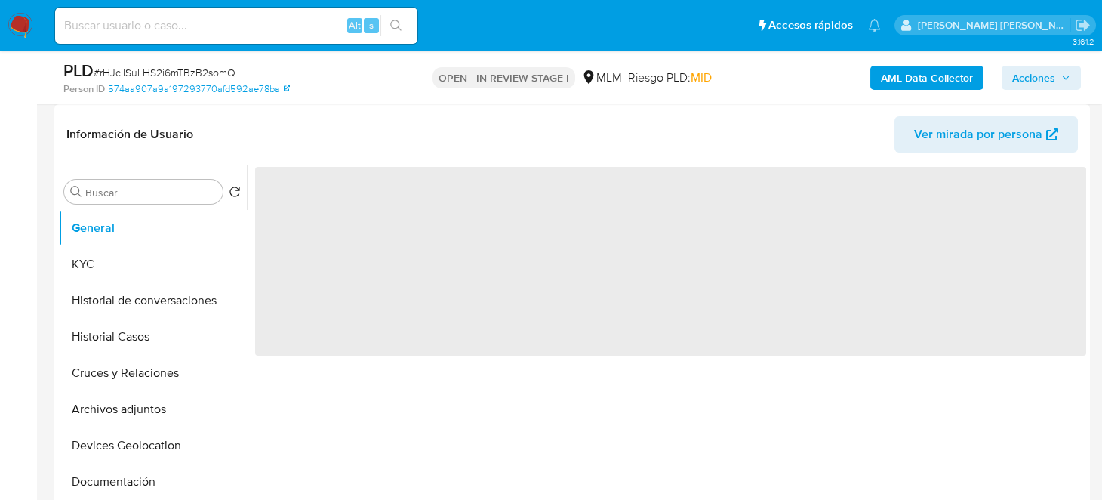
select select "10"
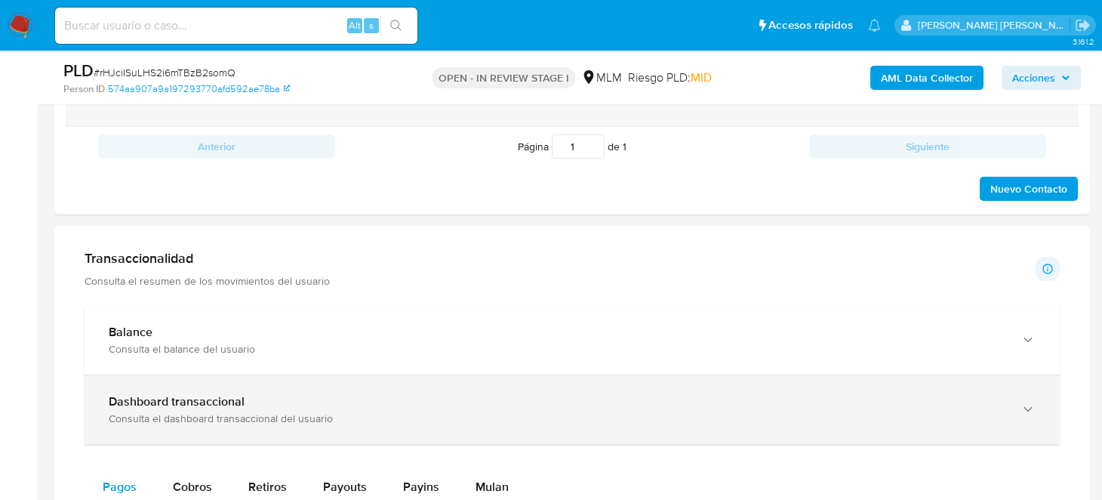
scroll to position [982, 0]
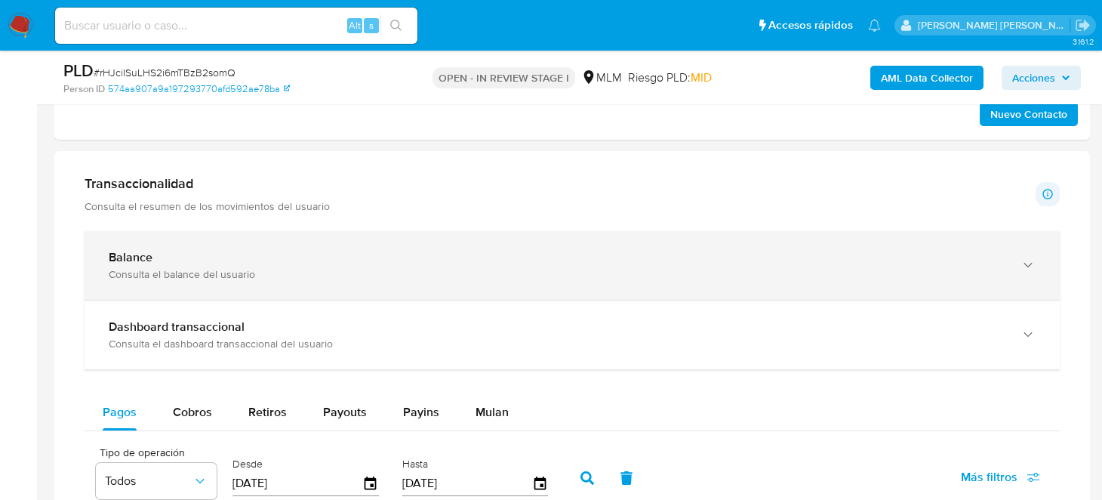
click at [266, 279] on div "Balance Consulta el balance del usuario" at bounding box center [573, 265] width 976 height 69
